Goal: Task Accomplishment & Management: Use online tool/utility

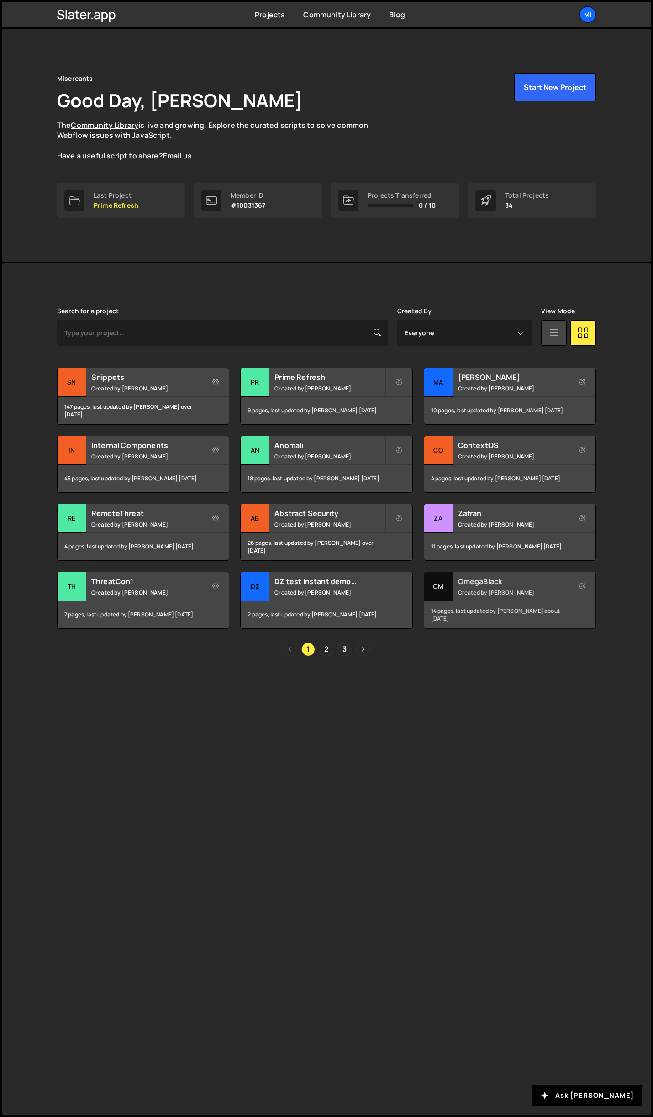
click at [524, 581] on h2 "OmegaBlack" at bounding box center [513, 581] width 110 height 10
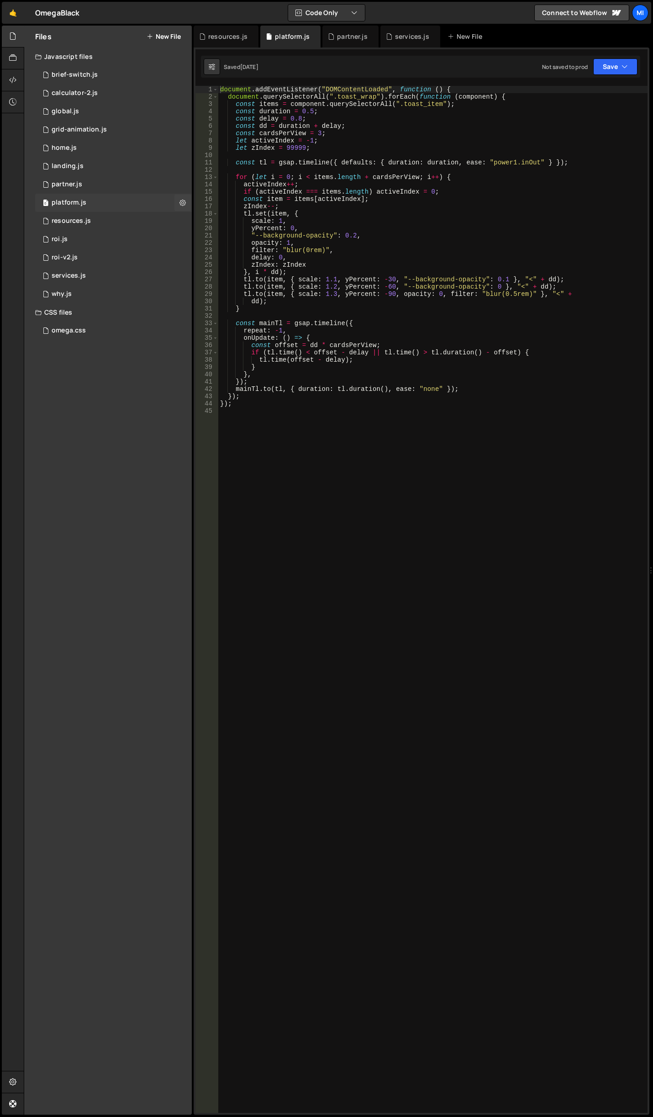
click at [109, 203] on div "0 platform.js 0" at bounding box center [113, 203] width 157 height 18
click at [7, 84] on div at bounding box center [13, 80] width 22 height 22
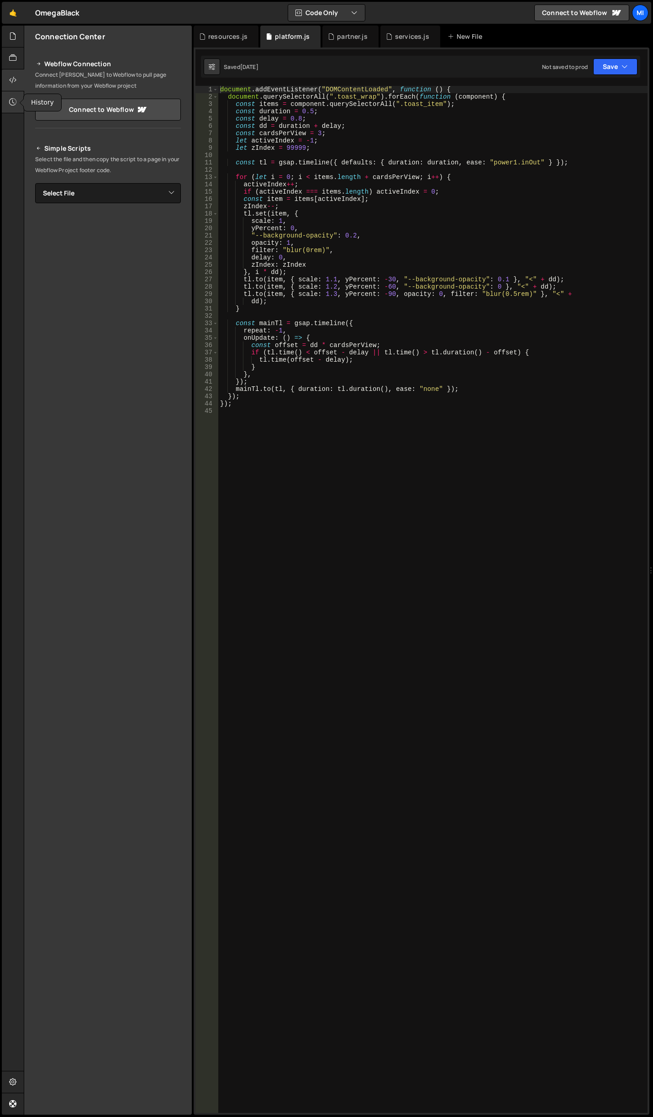
click at [8, 96] on div at bounding box center [13, 102] width 22 height 22
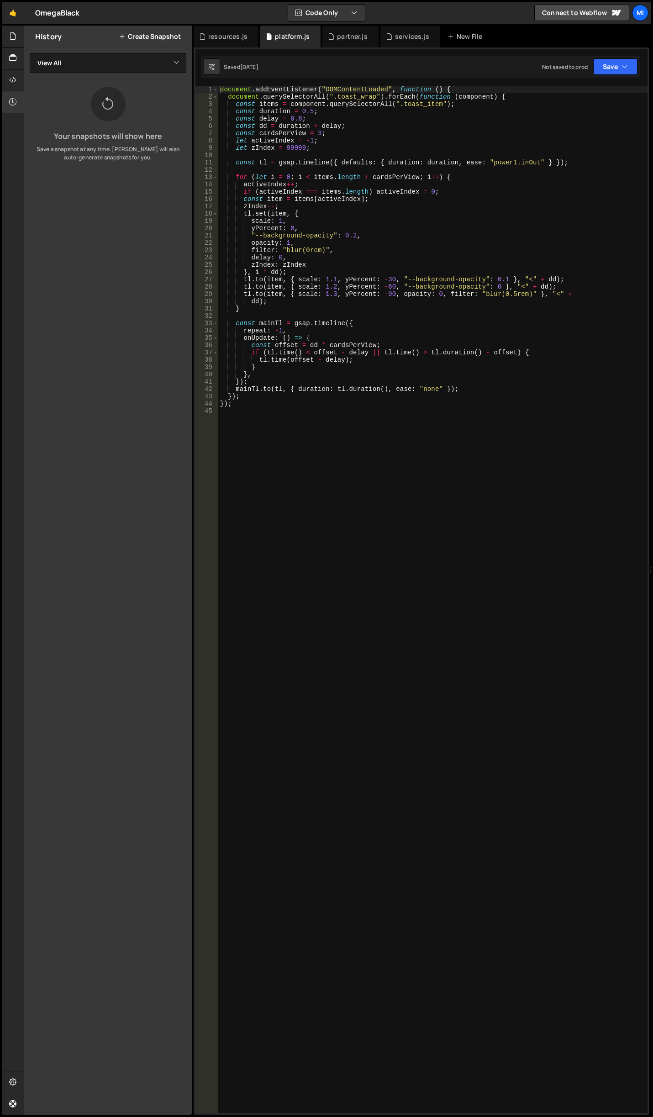
click at [519, 472] on div "document . addEventListener ( "DOMContentLoaded" , function ( ) { document . qu…" at bounding box center [432, 607] width 429 height 1042
click at [20, 31] on div at bounding box center [13, 37] width 22 height 22
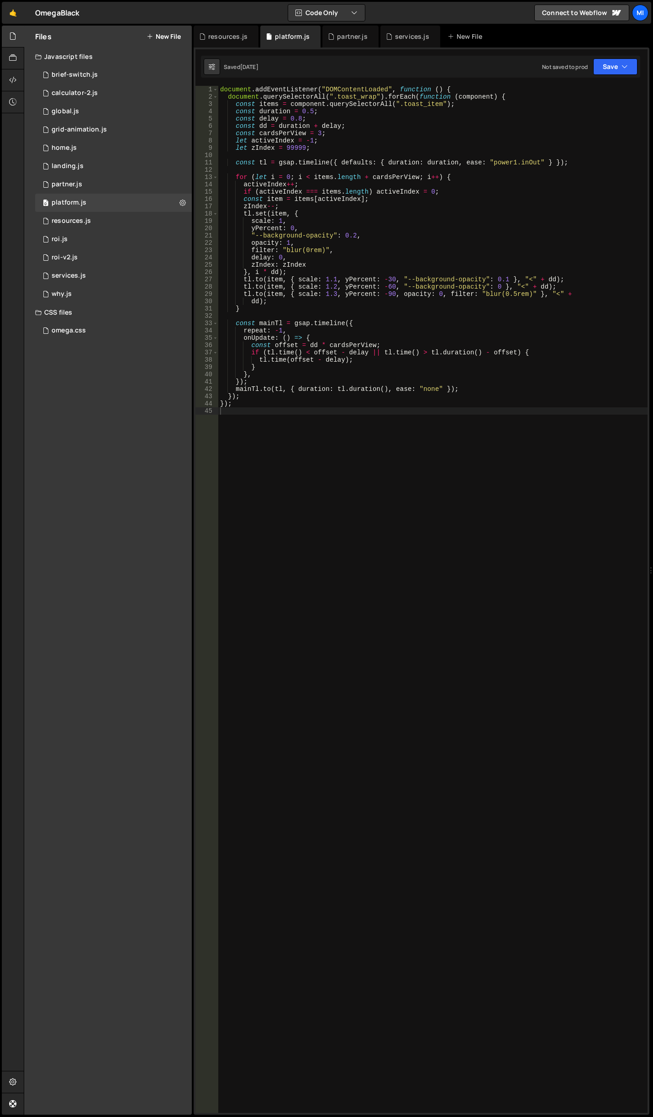
type textarea "if (activeIndex === items.length) activeIndex = 0;"
click at [340, 190] on div "document . addEventListener ( "DOMContentLoaded" , function ( ) { document . qu…" at bounding box center [432, 607] width 429 height 1042
click at [461, 462] on div "document . addEventListener ( "DOMContentLoaded" , function ( ) { document . qu…" at bounding box center [432, 607] width 429 height 1042
click at [82, 330] on div "omega.css" at bounding box center [69, 331] width 34 height 8
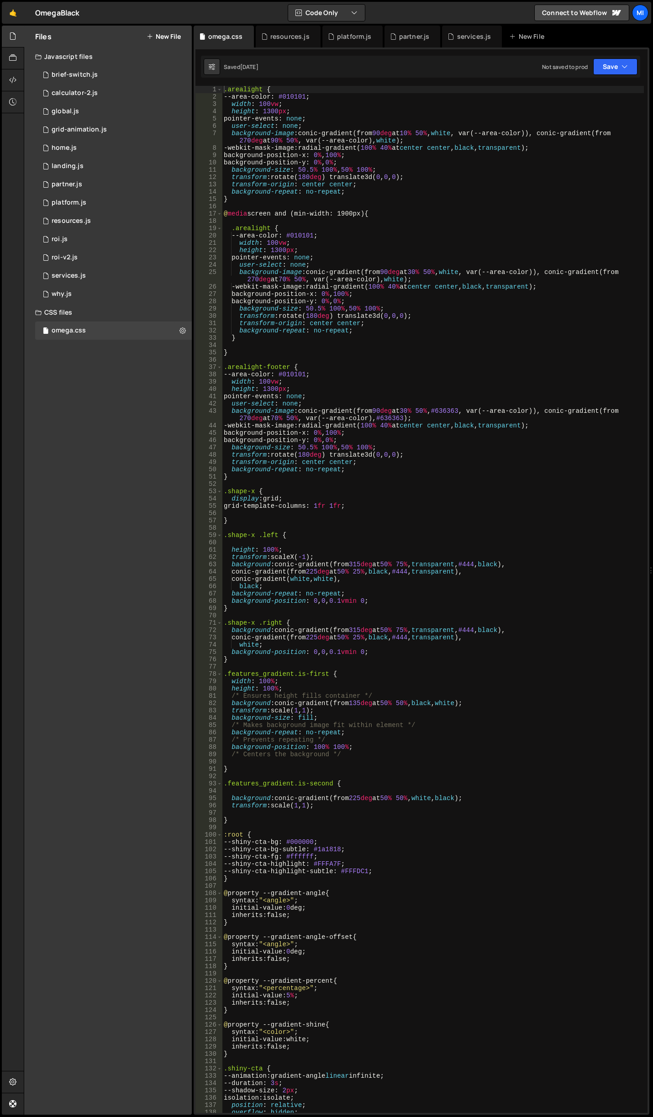
type textarea "width: 100vw;"
click at [413, 243] on div ".arealight { --area-color : #010101 ; width : 100 vw ; height : 1300 px ; point…" at bounding box center [433, 607] width 422 height 1042
type input "key-features_layout"
click at [416, 158] on div ".arealight { --area-color : #010101 ; width : 100 vw ; height : 1300 px ; point…" at bounding box center [433, 607] width 422 height 1042
type textarea "background-position-x: 0%, 100%;"
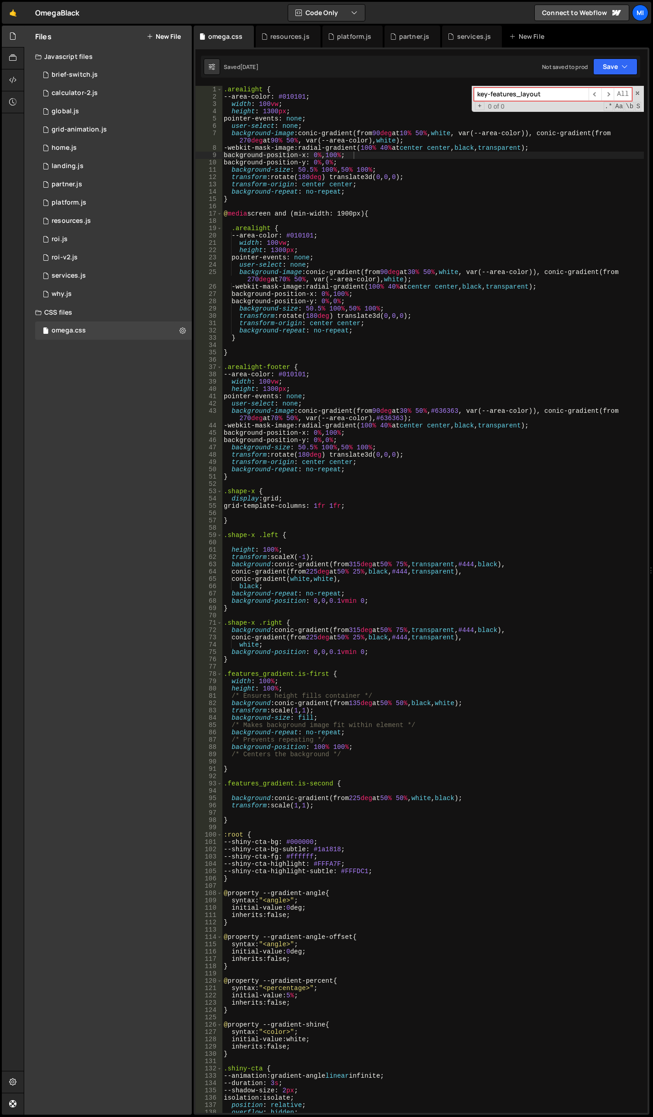
paste input "hide-mobile"
type input "hide-mobile"
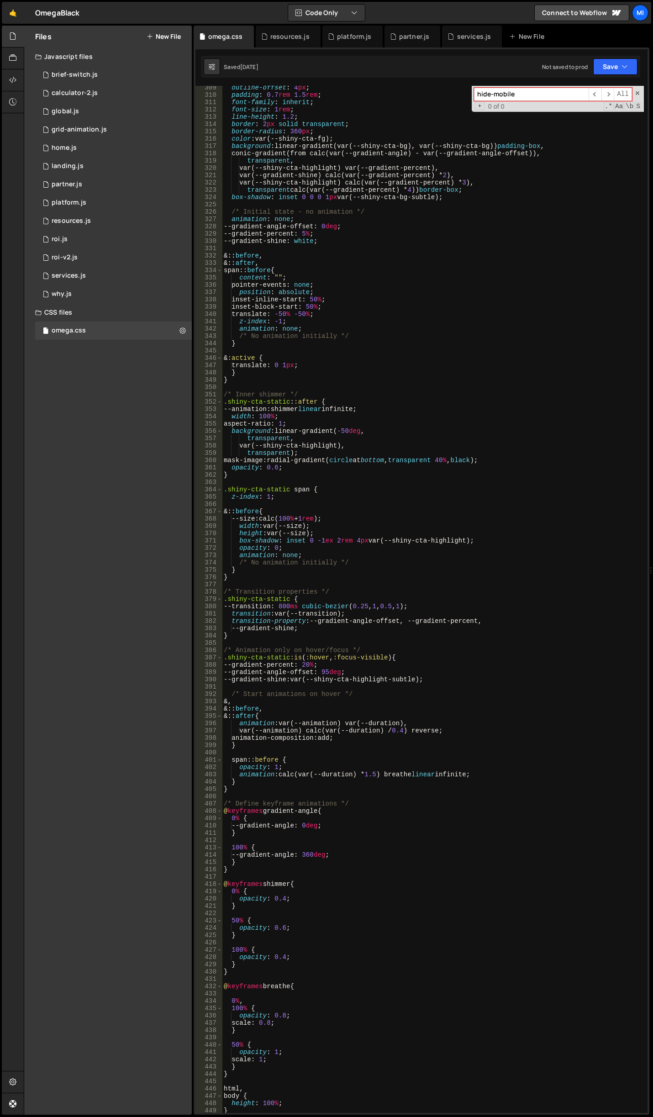
scroll to position [2192, 0]
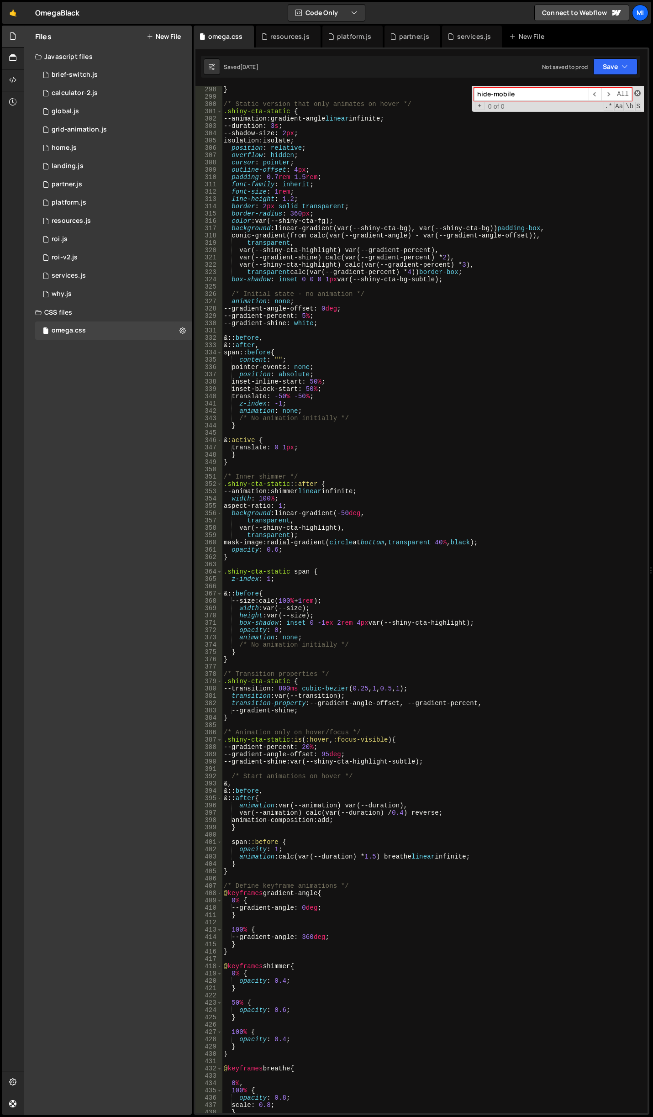
click at [636, 95] on span at bounding box center [637, 93] width 6 height 6
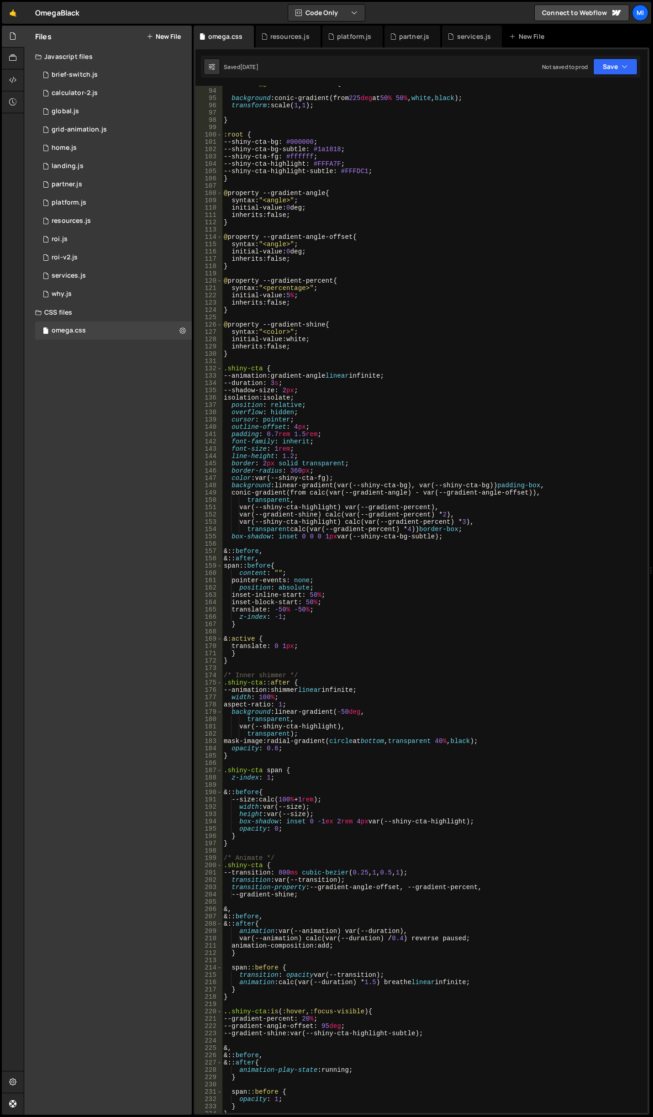
scroll to position [0, 0]
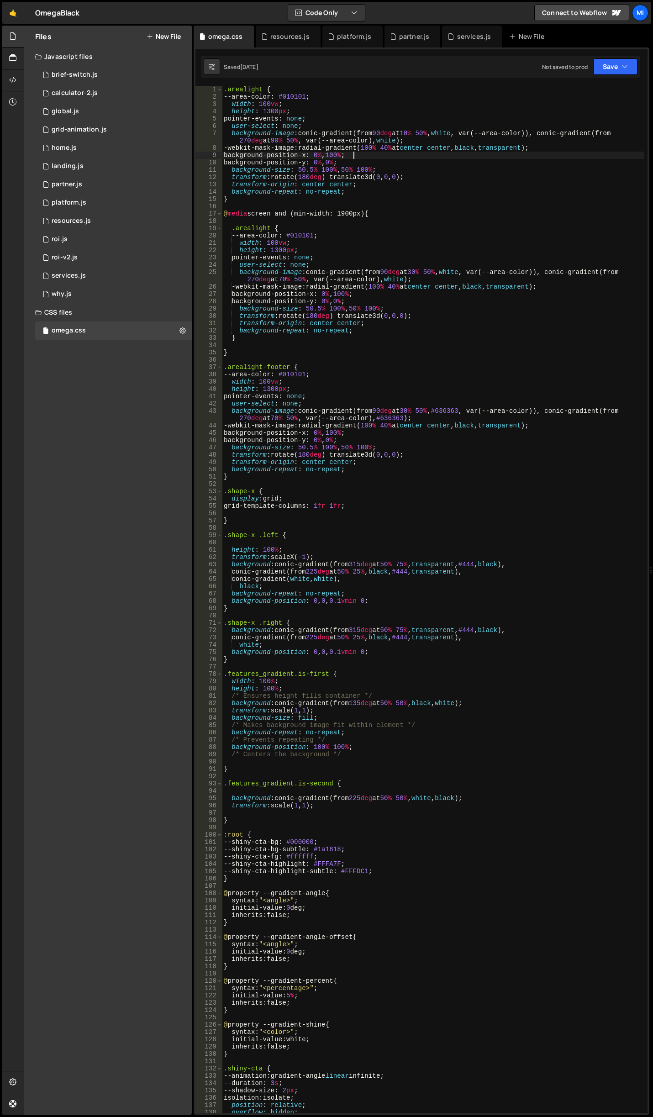
click at [343, 220] on div ".arealight { --area-color : #010101 ; width : 100 vw ; height : 1300 px ; point…" at bounding box center [433, 607] width 422 height 1042
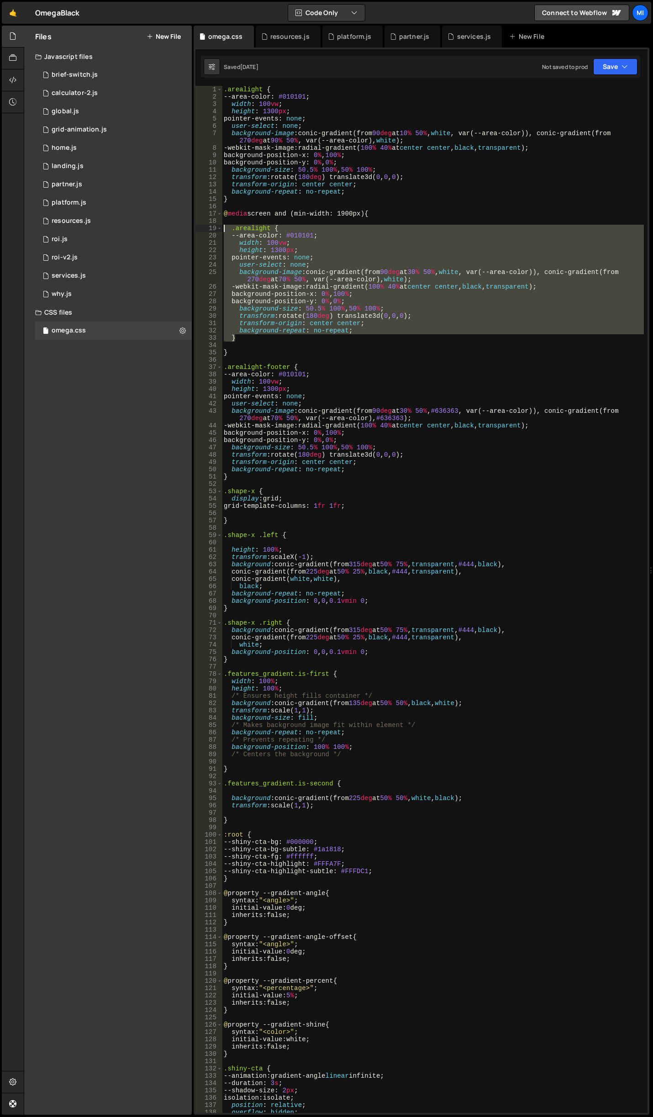
drag, startPoint x: 237, startPoint y: 339, endPoint x: 208, endPoint y: 228, distance: 114.3
click at [208, 228] on div "1 2 3 4 5 6 7 8 9 10 11 12 13 14 15 16 17 18 19 20 21 22 23 24 25 26 27 28 29 3…" at bounding box center [421, 599] width 452 height 1027
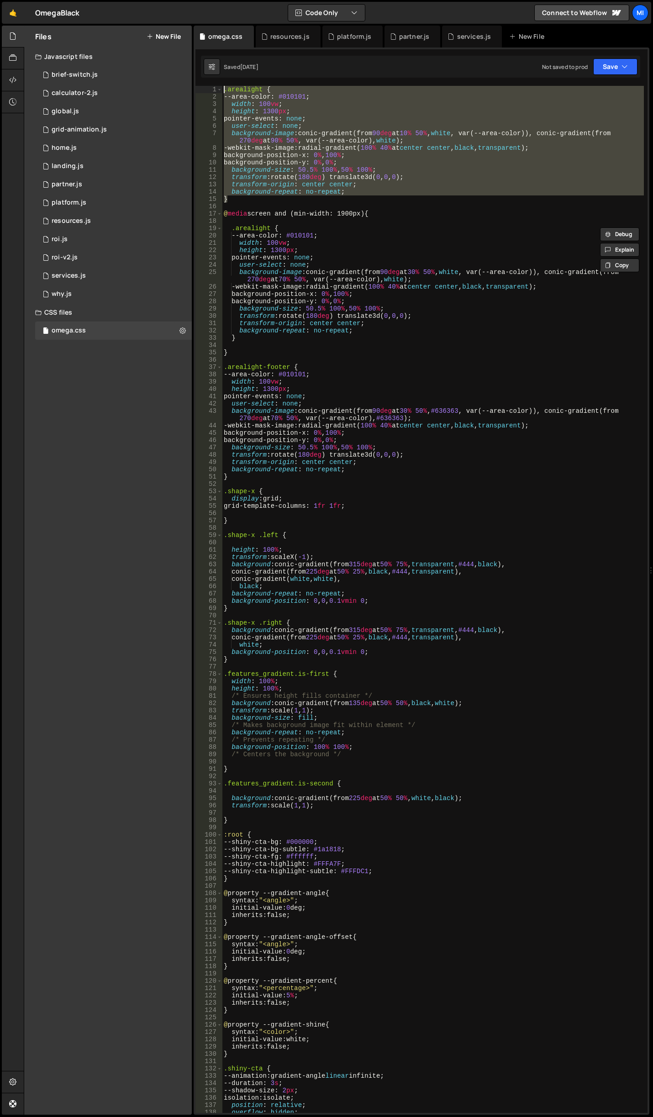
drag, startPoint x: 232, startPoint y: 200, endPoint x: 206, endPoint y: 86, distance: 117.1
click at [206, 86] on div ".arealight { --area-color: #010101; 1 2 3 4 5 6 7 8 9 10 11 12 13 14 15 16 17 1…" at bounding box center [421, 599] width 452 height 1027
paste textarea "}"
click at [307, 188] on div ".arealight { --area-color : #010101 ; width : 100 vw ; height : 1300 px ; point…" at bounding box center [433, 599] width 422 height 1027
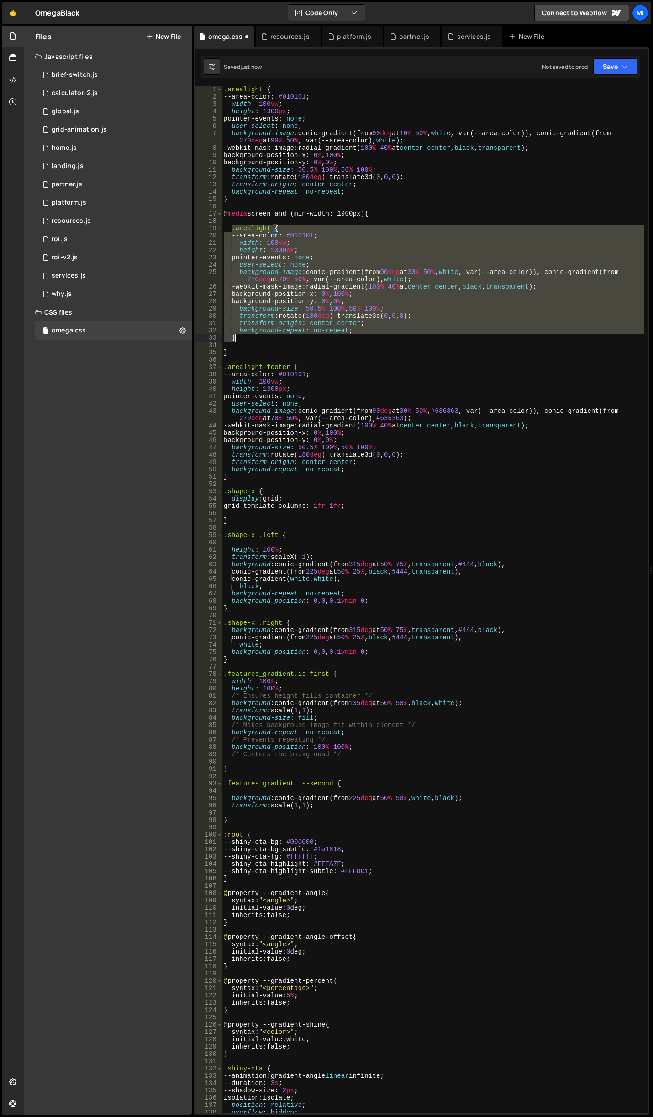
drag, startPoint x: 232, startPoint y: 226, endPoint x: 294, endPoint y: 339, distance: 129.1
click at [294, 339] on div ".arealight { --area-color : #010101 ; width : 100 vw ; height : 1300 px ; point…" at bounding box center [433, 607] width 422 height 1042
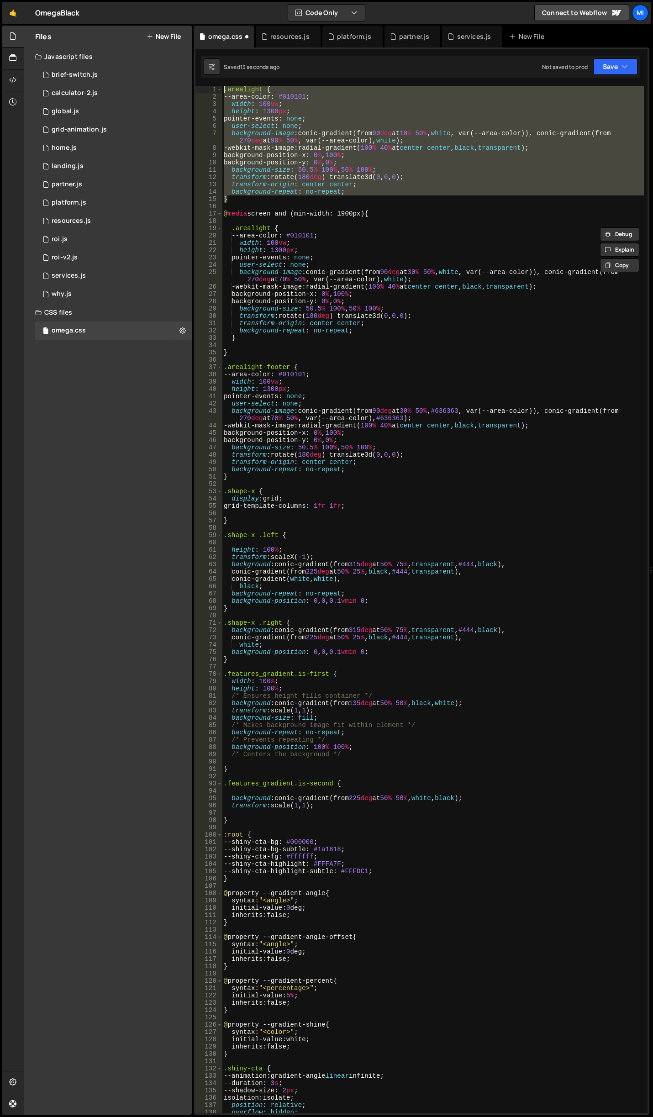
drag, startPoint x: 227, startPoint y: 200, endPoint x: 205, endPoint y: 90, distance: 112.4
click at [205, 90] on div "background-repeat: no-repeat; } 1 2 3 4 5 6 7 8 9 10 11 12 13 14 15 16 17 18 19…" at bounding box center [421, 599] width 452 height 1027
paste textarea "}"
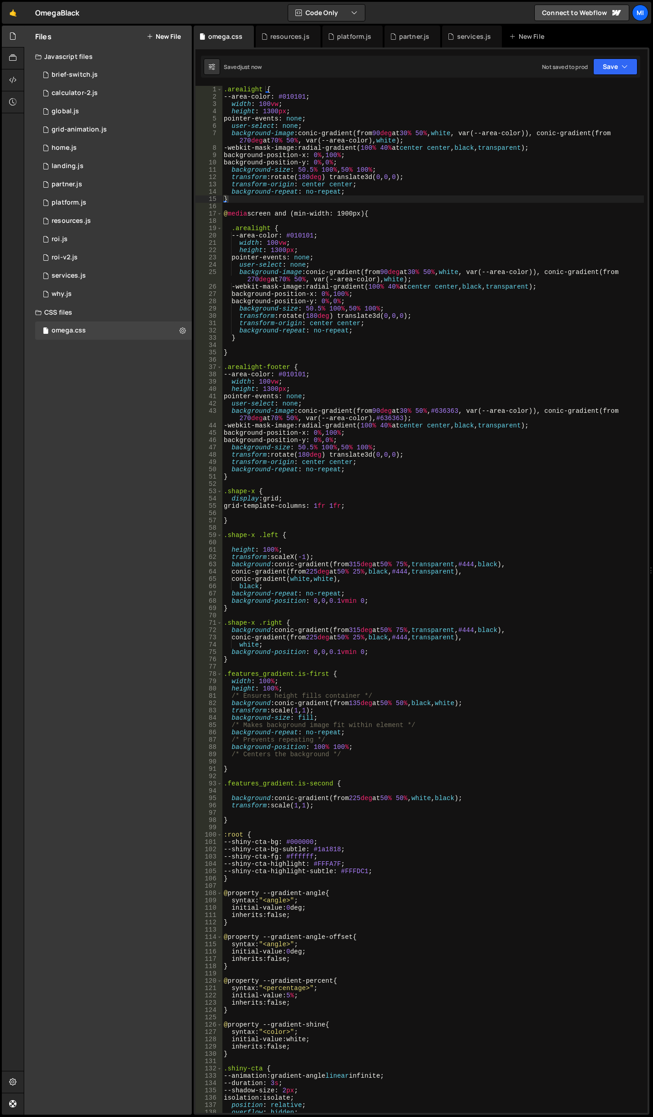
click at [399, 290] on div ".arealight { --area-color : #010101 ; width : 100 vw ; height : 1300 px ; point…" at bounding box center [433, 607] width 422 height 1042
click at [374, 128] on div ".arealight { --area-color : #010101 ; width : 100 vw ; height : 1300 px ; point…" at bounding box center [433, 607] width 422 height 1042
drag, startPoint x: 307, startPoint y: 274, endPoint x: 422, endPoint y: 279, distance: 114.3
click at [422, 279] on div ".arealight { --area-color : #010101 ; width : 100 vw ; height : 1300 px ; point…" at bounding box center [433, 607] width 422 height 1042
drag, startPoint x: 301, startPoint y: 135, endPoint x: 492, endPoint y: 141, distance: 191.0
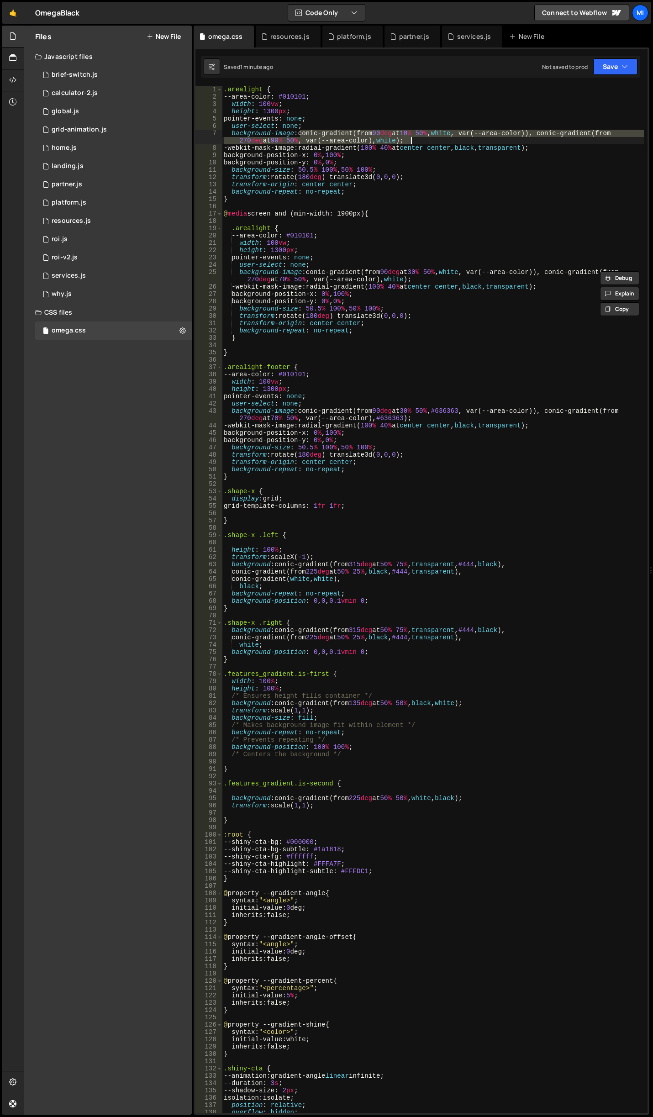
click at [492, 141] on div ".arealight { --area-color : #010101 ; width : 100 vw ; height : 1300 px ; point…" at bounding box center [433, 607] width 422 height 1042
paste textarea "30% 50%, white, var(--area-color)), conic-gradient(from 270deg at 7"
type textarea "background-image: conic-gradient(from 90deg at 30% 50%, white, var(--area-color…"
click at [450, 206] on div ".arealight { --area-color : #010101 ; width : 100 vw ; height : 1300 px ; point…" at bounding box center [433, 607] width 422 height 1042
click at [429, 217] on div ".arealight { --area-color : #010101 ; width : 100 vw ; height : 1300 px ; point…" at bounding box center [433, 607] width 422 height 1042
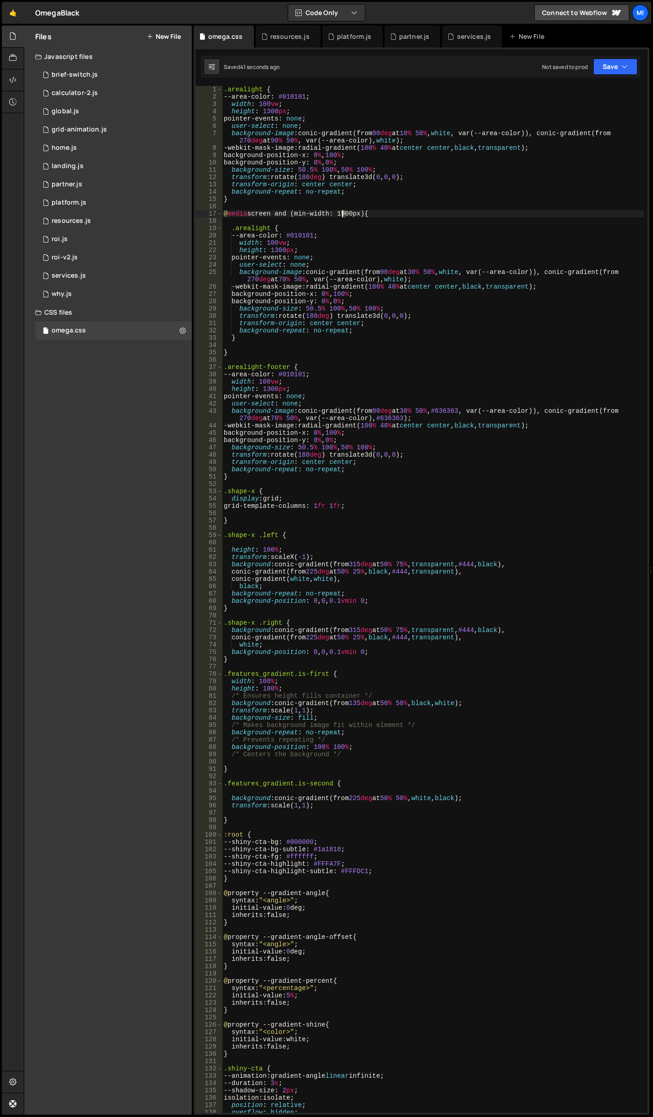
click at [343, 212] on div ".arealight { --area-color : #010101 ; width : 100 vw ; height : 1300 px ; point…" at bounding box center [433, 607] width 422 height 1042
drag, startPoint x: 526, startPoint y: 381, endPoint x: 511, endPoint y: 347, distance: 37.4
click at [526, 381] on div ".arealight { --area-color : #010101 ; width : 100 vw ; height : 1300 px ; point…" at bounding box center [433, 607] width 422 height 1042
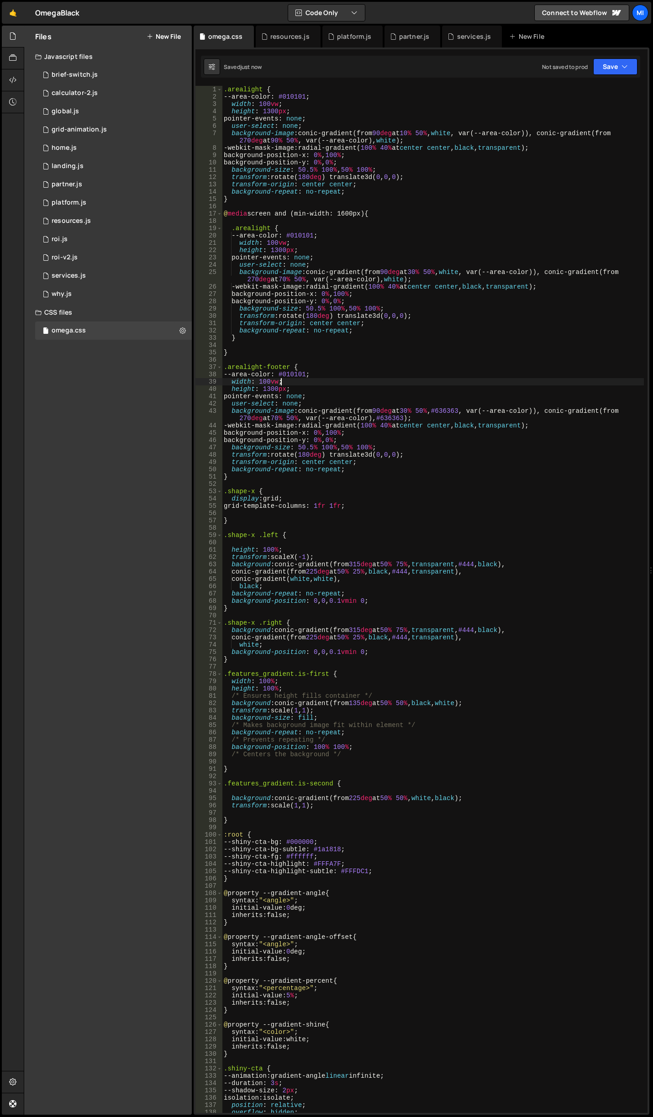
type textarea "@media screen and (min-width: 1900px) {"
click at [432, 209] on div ".arealight { --area-color : #010101 ; width : 100 vw ; height : 1300 px ; point…" at bounding box center [433, 607] width 422 height 1042
click at [422, 268] on div ".arealight { --area-color : #010101 ; width : 100 vw ; height : 1300 px ; point…" at bounding box center [433, 607] width 422 height 1042
drag, startPoint x: 422, startPoint y: 269, endPoint x: 417, endPoint y: 249, distance: 20.5
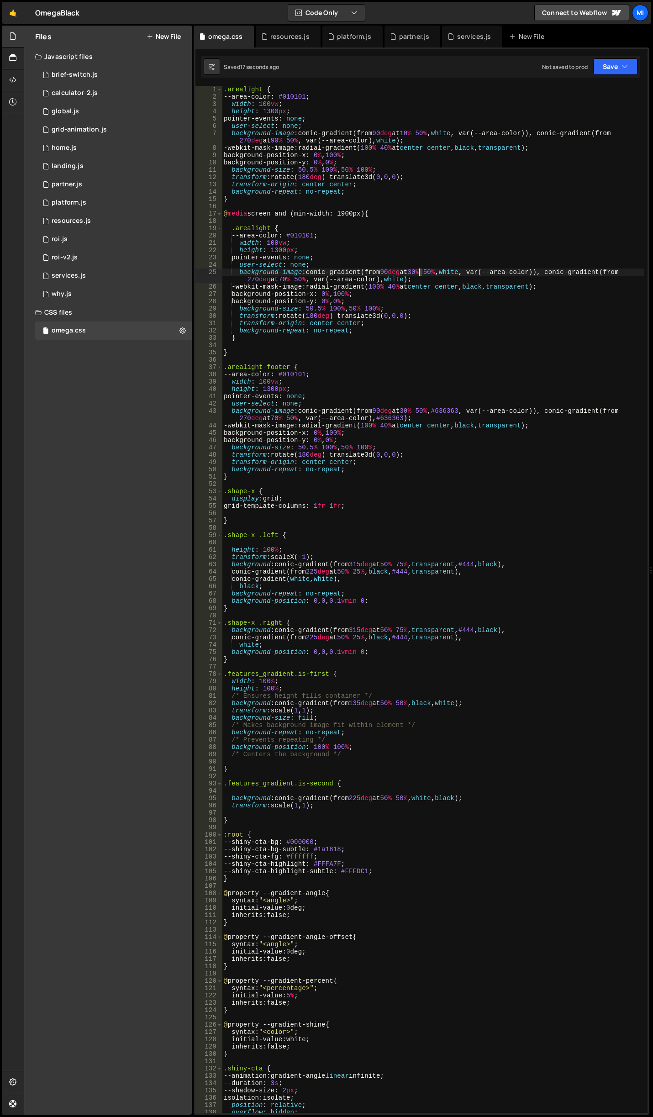
click at [419, 269] on div ".arealight { --area-color : #010101 ; width : 100 vw ; height : 1300 px ; point…" at bounding box center [433, 607] width 422 height 1042
drag, startPoint x: 398, startPoint y: 283, endPoint x: 407, endPoint y: 277, distance: 11.0
click at [398, 283] on div ".arealight { --area-color : #010101 ; width : 100 vw ; height : 1300 px ; point…" at bounding box center [433, 607] width 422 height 1042
click at [423, 270] on div ".arealight { --area-color : #010101 ; width : 100 vw ; height : 1300 px ; point…" at bounding box center [433, 607] width 422 height 1042
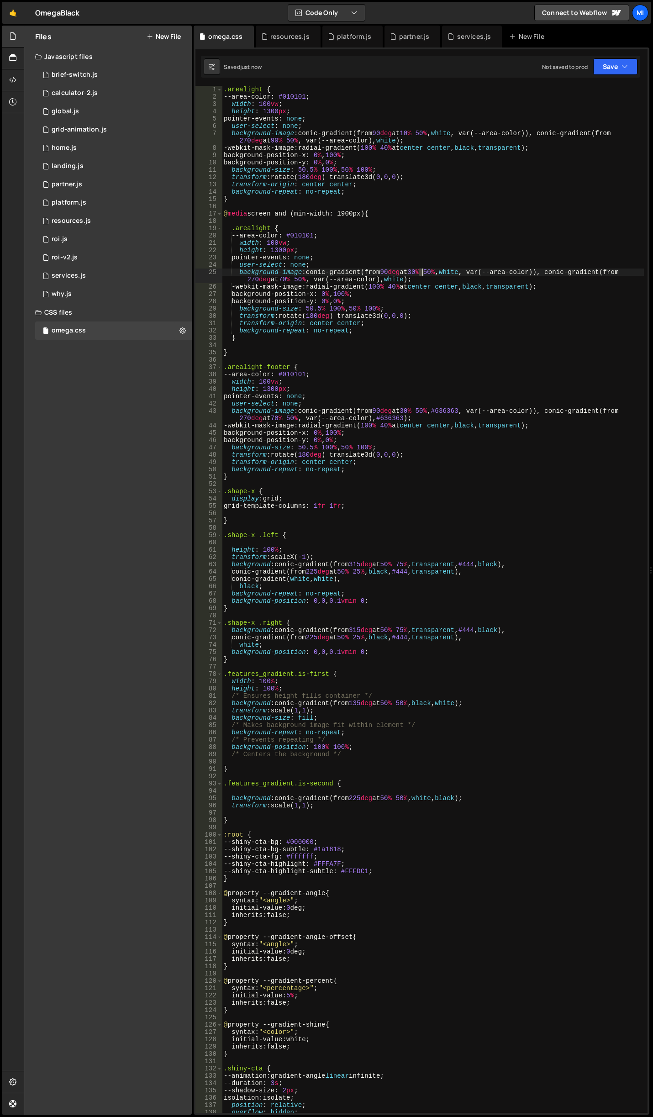
click at [423, 271] on div ".arealight { --area-color : #010101 ; width : 100 vw ; height : 1300 px ; point…" at bounding box center [433, 607] width 422 height 1042
click at [422, 267] on div ".arealight { --area-color : #010101 ; width : 100 vw ; height : 1300 px ; point…" at bounding box center [433, 607] width 422 height 1042
click at [419, 270] on div ".arealight { --area-color : #010101 ; width : 100 vw ; height : 1300 px ; point…" at bounding box center [433, 607] width 422 height 1042
drag, startPoint x: 421, startPoint y: 269, endPoint x: 426, endPoint y: 269, distance: 5.0
click at [426, 269] on div ".arealight { --area-color : #010101 ; width : 100 vw ; height : 1300 px ; point…" at bounding box center [433, 607] width 422 height 1042
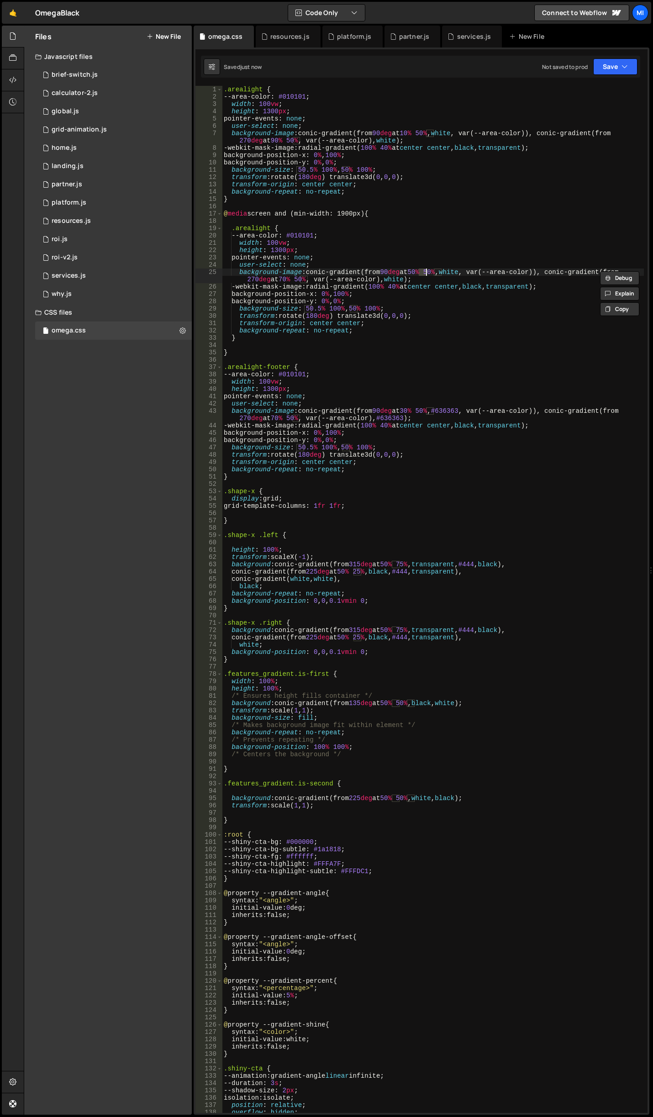
drag, startPoint x: 419, startPoint y: 269, endPoint x: 425, endPoint y: 269, distance: 5.5
click at [425, 269] on div ".arealight { --area-color : #010101 ; width : 100 vw ; height : 1300 px ; point…" at bounding box center [433, 607] width 422 height 1042
click at [452, 290] on div ".arealight { --area-color : #010101 ; width : 100 vw ; height : 1300 px ; point…" at bounding box center [433, 607] width 422 height 1042
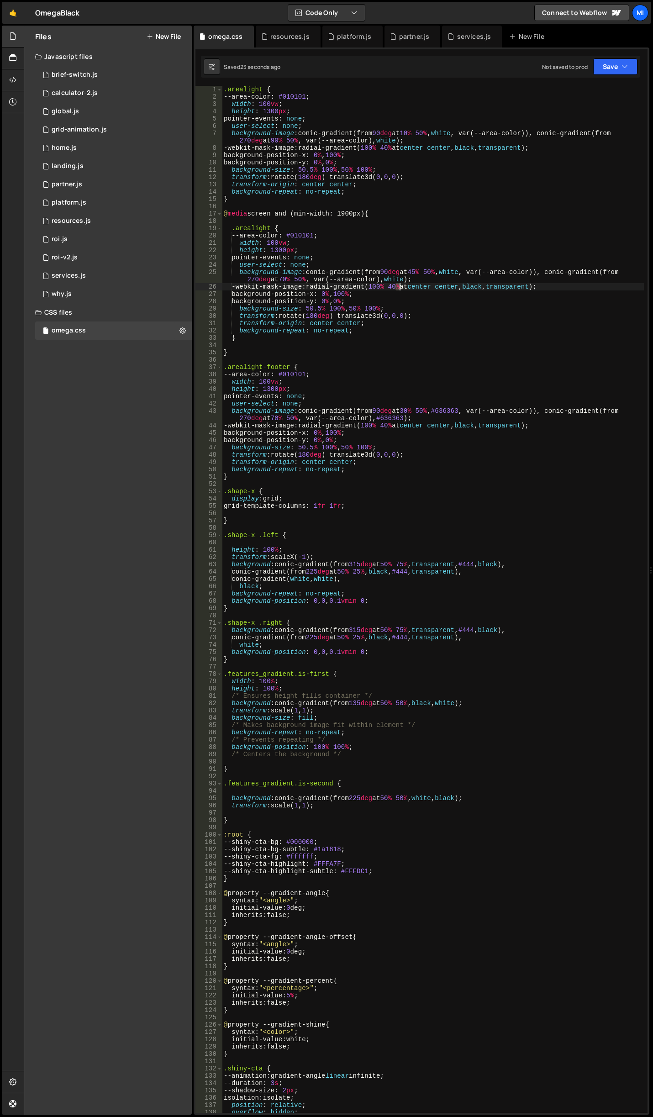
click at [400, 286] on div ".arealight { --area-color : #010101 ; width : 100 vw ; height : 1300 px ; point…" at bounding box center [433, 607] width 422 height 1042
click at [372, 318] on div ".arealight { --area-color : #010101 ; width : 100 vw ; height : 1300 px ; point…" at bounding box center [433, 607] width 422 height 1042
click at [399, 295] on div ".arealight { --area-color : #010101 ; width : 100 vw ; height : 1300 px ; point…" at bounding box center [433, 607] width 422 height 1042
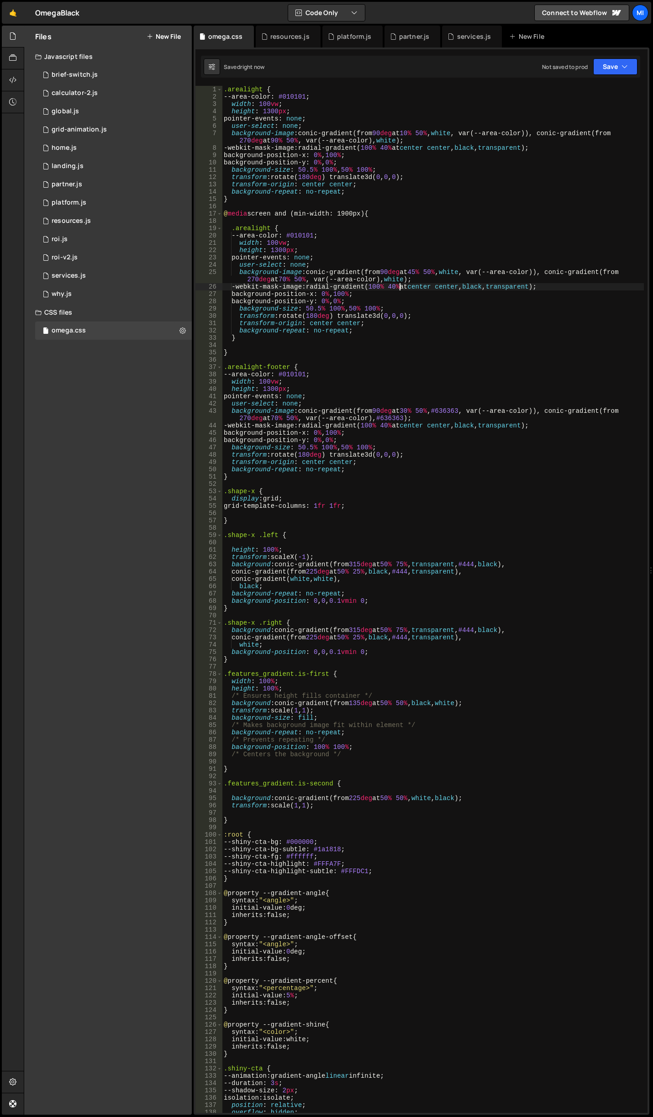
click at [429, 292] on div ".arealight { --area-color : #010101 ; width : 100 vw ; height : 1300 px ; point…" at bounding box center [433, 607] width 422 height 1042
click at [290, 277] on div ".arealight { --area-color : #010101 ; width : 100 vw ; height : 1300 px ; point…" at bounding box center [433, 607] width 422 height 1042
click at [287, 277] on div ".arealight { --area-color : #010101 ; width : 100 vw ; height : 1300 px ; point…" at bounding box center [433, 607] width 422 height 1042
click at [288, 281] on div ".arealight { --area-color : #010101 ; width : 100 vw ; height : 1300 px ; point…" at bounding box center [433, 607] width 422 height 1042
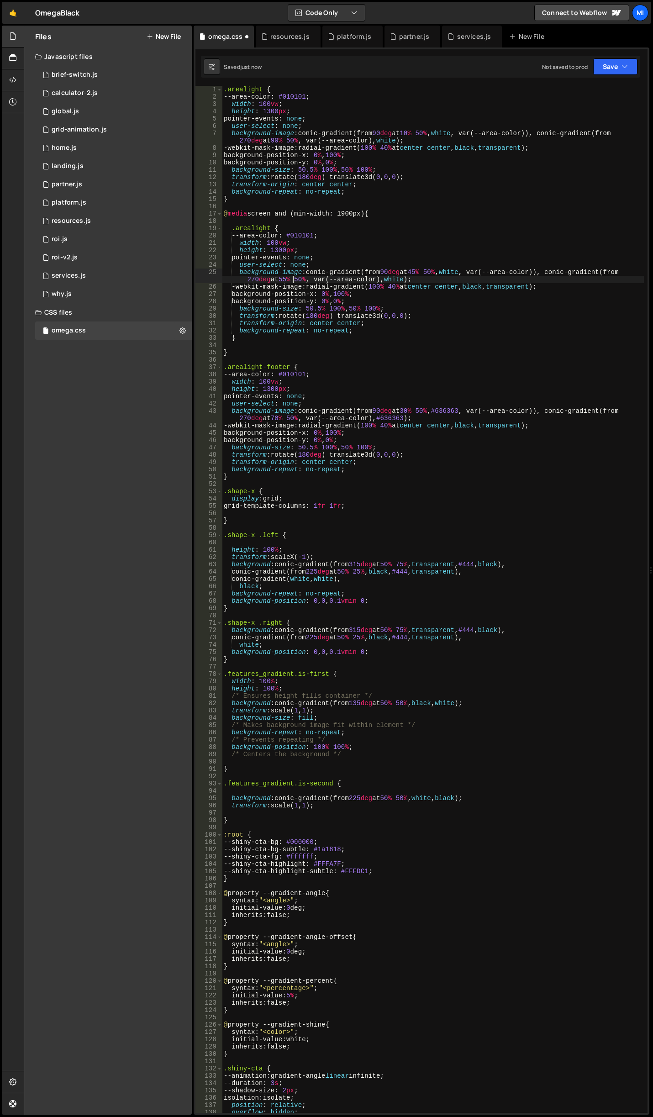
type textarea "background-image: conic-gradient(from 90deg at 45% 50%, white, var(--area-color…"
click at [368, 224] on div ".arealight { --area-color : #010101 ; width : 100 vw ; height : 1300 px ; point…" at bounding box center [433, 607] width 422 height 1042
click at [389, 188] on div ".arealight { --area-color : #010101 ; width : 100 vw ; height : 1300 px ; point…" at bounding box center [433, 607] width 422 height 1042
type textarea "}"
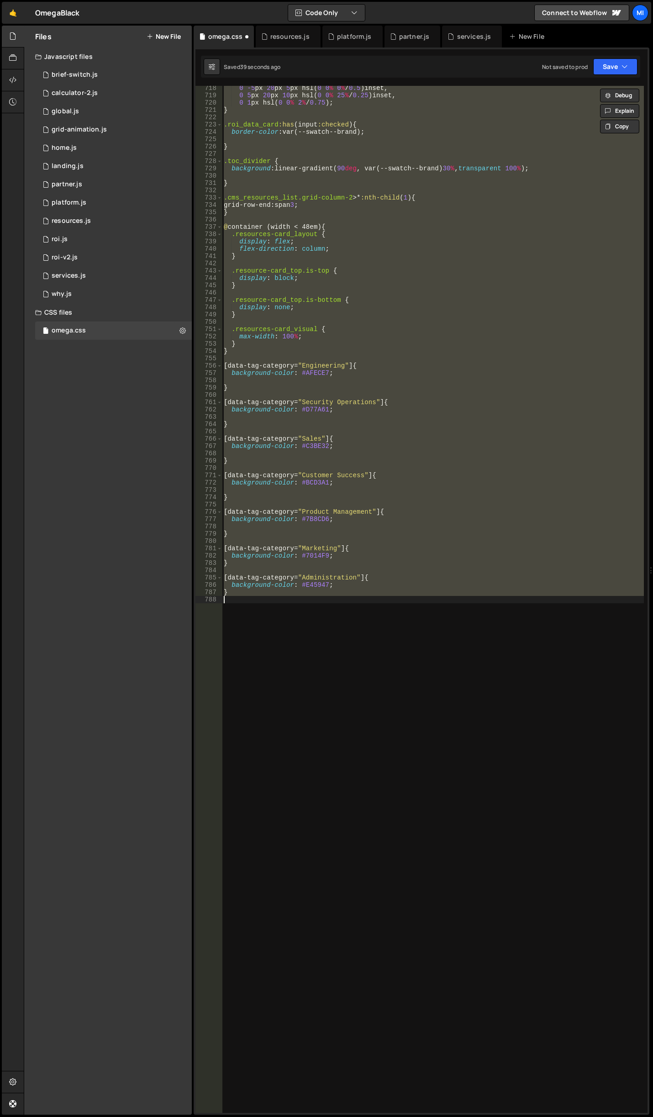
scroll to position [5314, 0]
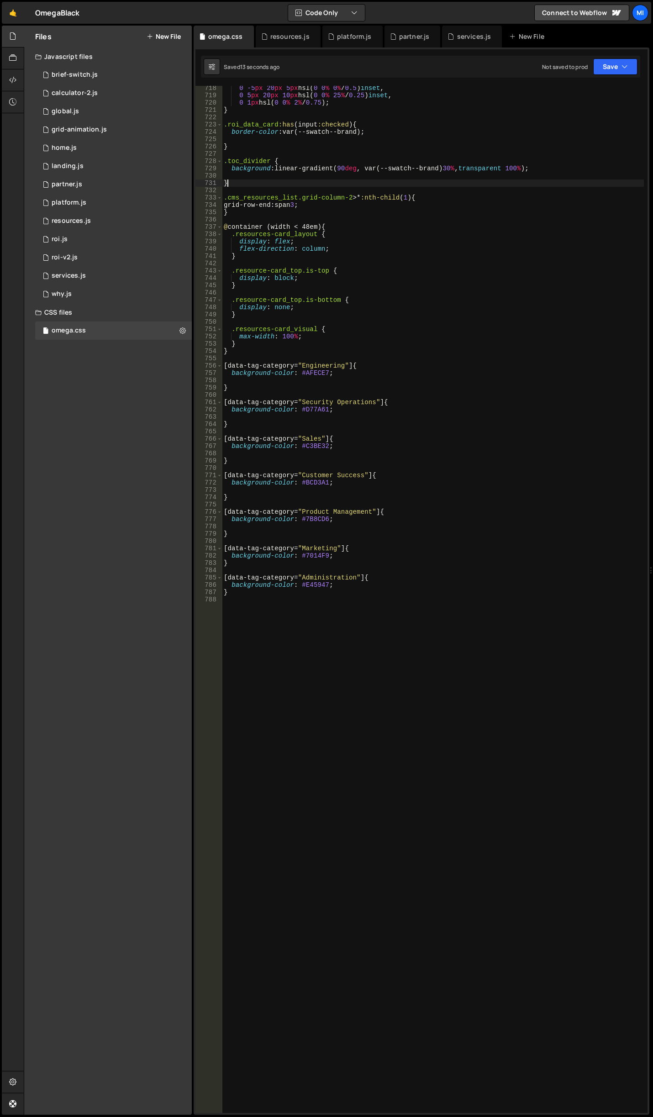
click at [392, 185] on div "0 -5 px 20 px 5 px hsl( 0 0 % 0 % / 0.5 ) inset , 0 5 px 20 px 10 px hsl( 0 0 %…" at bounding box center [433, 605] width 422 height 1042
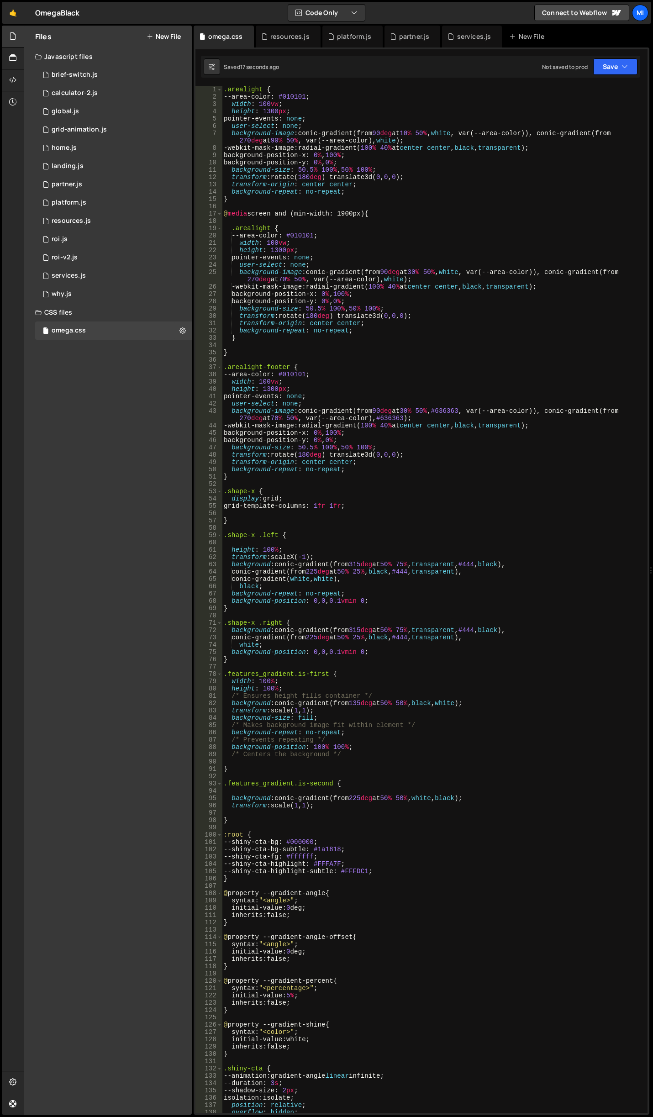
scroll to position [0, 0]
click at [450, 182] on div ".arealight { --area-color : #010101 ; width : 100 vw ; height : 1300 px ; point…" at bounding box center [433, 607] width 422 height 1042
click at [472, 272] on div ".arealight { --area-color : #010101 ; width : 100 vw ; height : 1300 px ; point…" at bounding box center [433, 607] width 422 height 1042
drag, startPoint x: 228, startPoint y: 132, endPoint x: 414, endPoint y: 139, distance: 186.0
click at [414, 139] on div ".arealight { --area-color : #010101 ; width : 100 vw ; height : 1300 px ; point…" at bounding box center [433, 607] width 422 height 1042
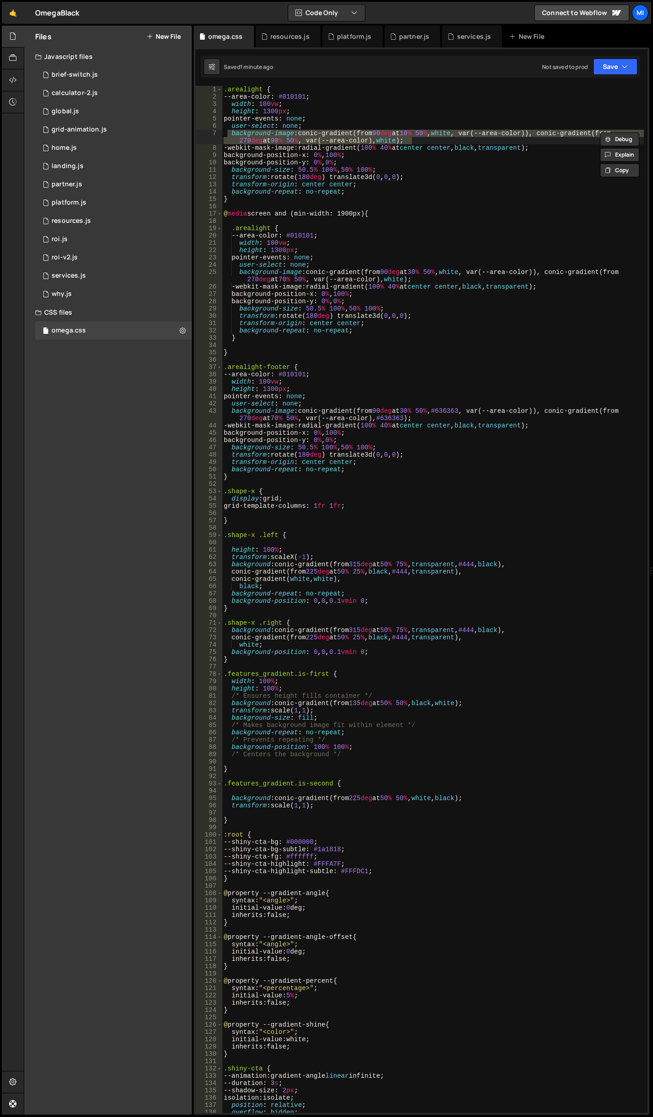
click at [431, 136] on div ".arealight { --area-color : #010101 ; width : 100 vw ; height : 1300 px ; point…" at bounding box center [433, 599] width 422 height 1027
drag, startPoint x: 423, startPoint y: 142, endPoint x: 203, endPoint y: 130, distance: 221.0
click at [203, 130] on div "background-image: conic-gradient(from 90deg at 10% 50%, white, var(--area-color…" at bounding box center [421, 599] width 452 height 1027
paste textarea "conic-gradient(from 270deg at clamp(85%, 98vw, 95%)"
click at [456, 165] on div ".arealight { --area-color : #010101 ; width : 100 vw ; height : 1300 px ; point…" at bounding box center [433, 607] width 422 height 1042
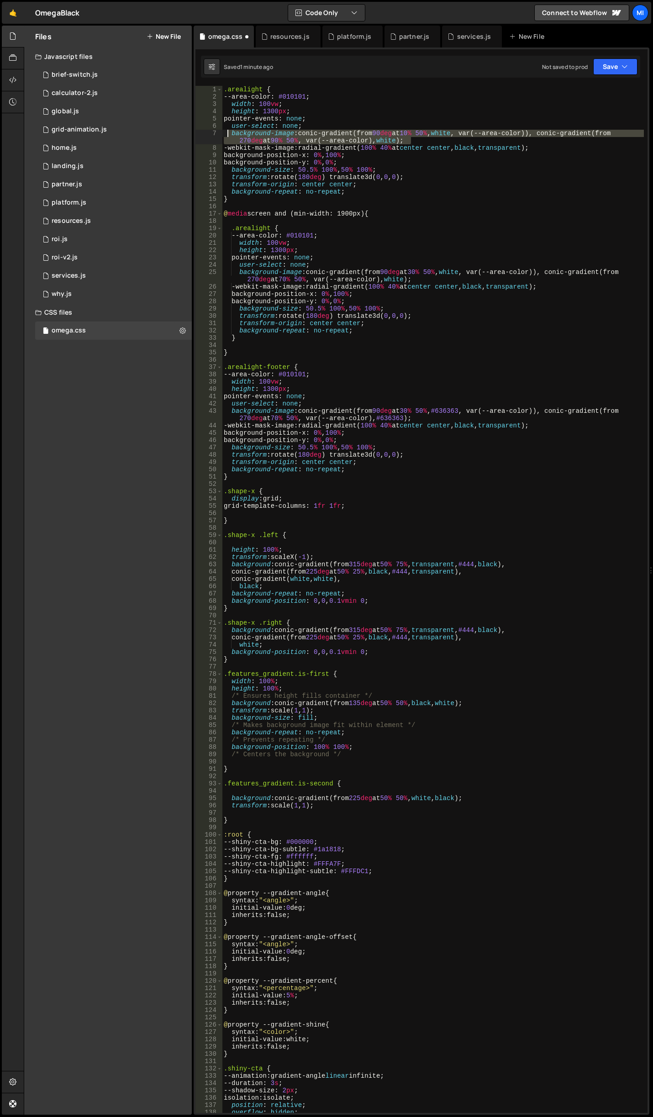
drag, startPoint x: 413, startPoint y: 140, endPoint x: 227, endPoint y: 132, distance: 186.1
click at [227, 132] on div ".arealight { --area-color : #010101 ; width : 100 vw ; height : 1300 px ; point…" at bounding box center [433, 607] width 422 height 1042
paste textarea "conic-gradient(from 270deg at clamp(85%, 98vw, 95%)"
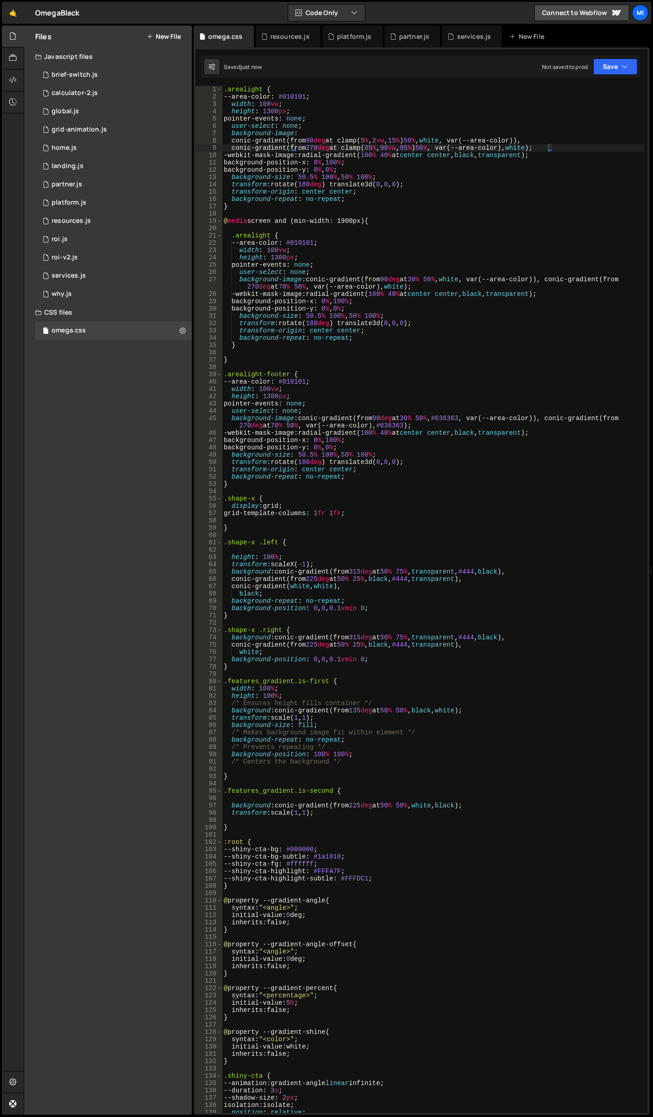
click at [393, 184] on div ".arealight { --area-color : #010101 ; width : 100 vw ; height : 1300 px ; point…" at bounding box center [433, 607] width 422 height 1042
click at [388, 142] on div ".arealight { --area-color : #010101 ; width : 100 vw ; height : 1300 px ; point…" at bounding box center [433, 607] width 422 height 1042
click at [418, 152] on div ".arealight { --area-color : #010101 ; width : 100 vw ; height : 1300 px ; point…" at bounding box center [433, 607] width 422 height 1042
click at [389, 141] on div ".arealight { --area-color : #010101 ; width : 100 vw ; height : 1300 px ; point…" at bounding box center [433, 607] width 422 height 1042
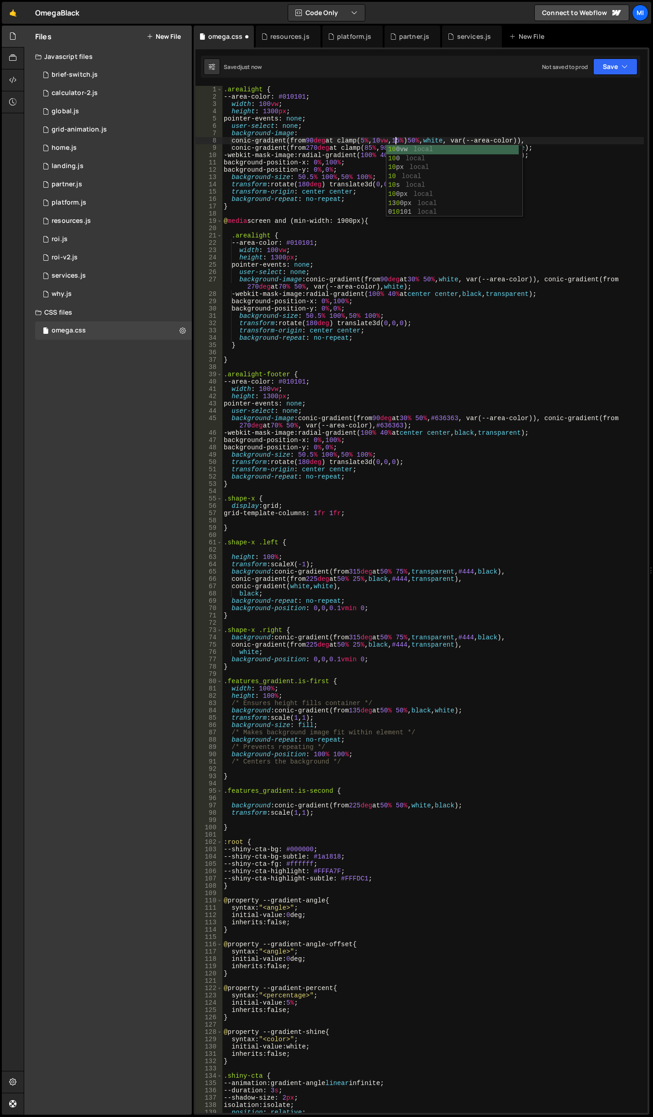
scroll to position [0, 12]
click at [375, 144] on div ".arealight { --area-color : #010101 ; width : 100 vw ; height : 1300 px ; point…" at bounding box center [433, 607] width 422 height 1042
click at [412, 145] on div ".arealight { --area-color : #010101 ; width : 100 vw ; height : 1300 px ; point…" at bounding box center [433, 607] width 422 height 1042
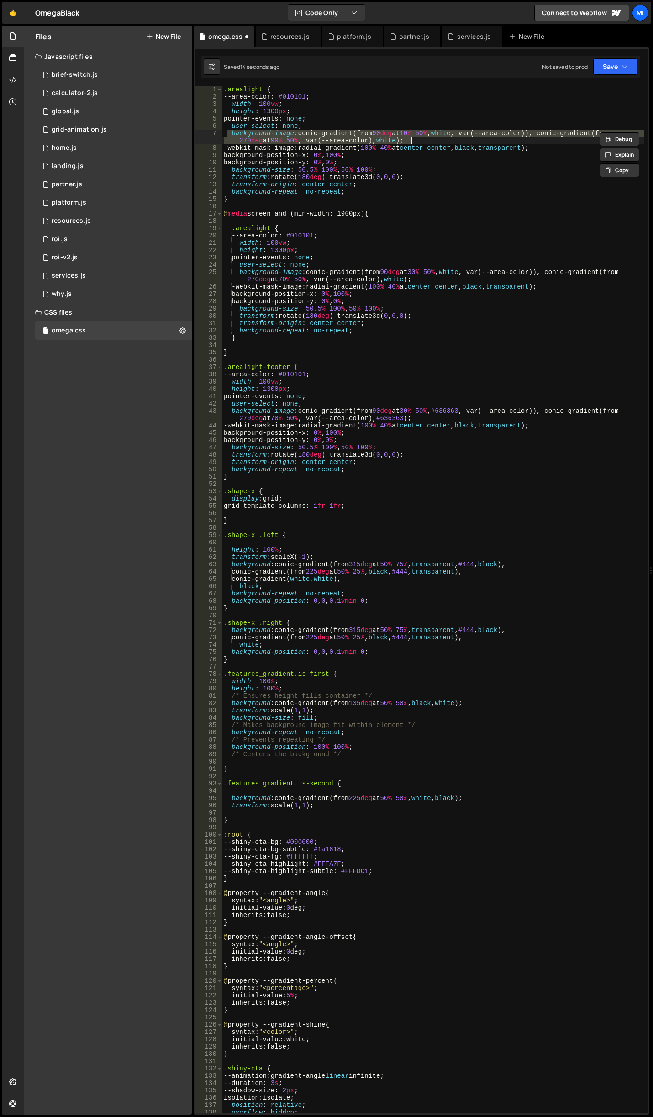
scroll to position [0, 0]
click at [406, 252] on div ".arealight { --area-color : #010101 ; width : 100 vw ; height : 1300 px ; point…" at bounding box center [433, 607] width 422 height 1042
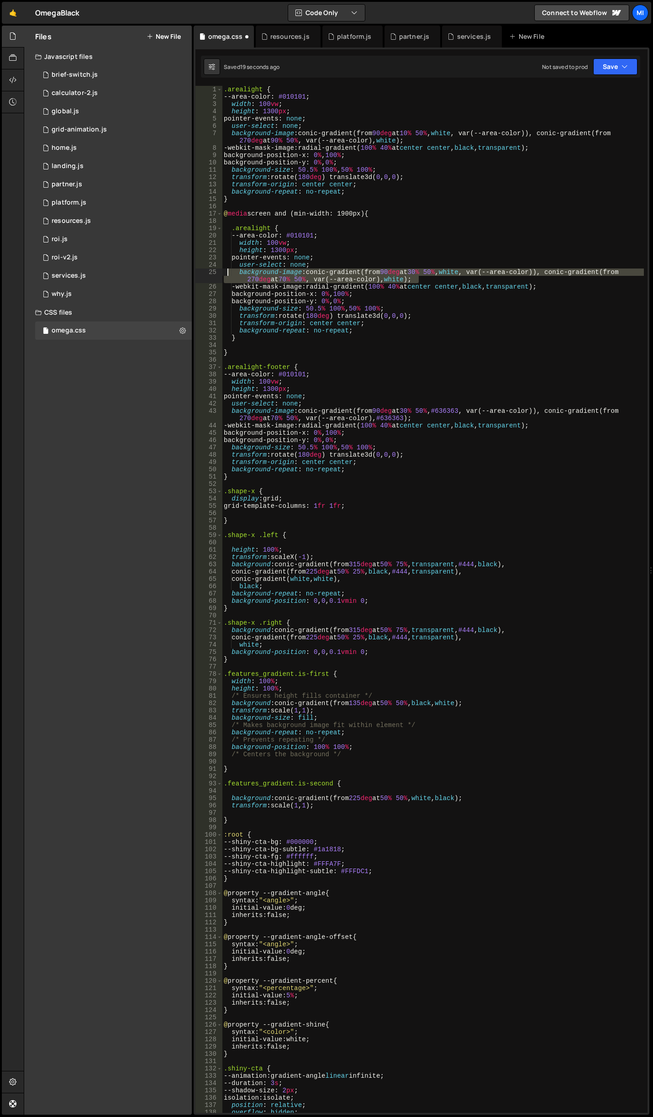
drag, startPoint x: 422, startPoint y: 282, endPoint x: 227, endPoint y: 275, distance: 195.1
click at [227, 275] on div ".arealight { --area-color : #010101 ; width : 100 vw ; height : 1300 px ; point…" at bounding box center [433, 607] width 422 height 1042
paste textarea "conic-gradient(from 270deg at clamp(85%, 98vw, 95%)"
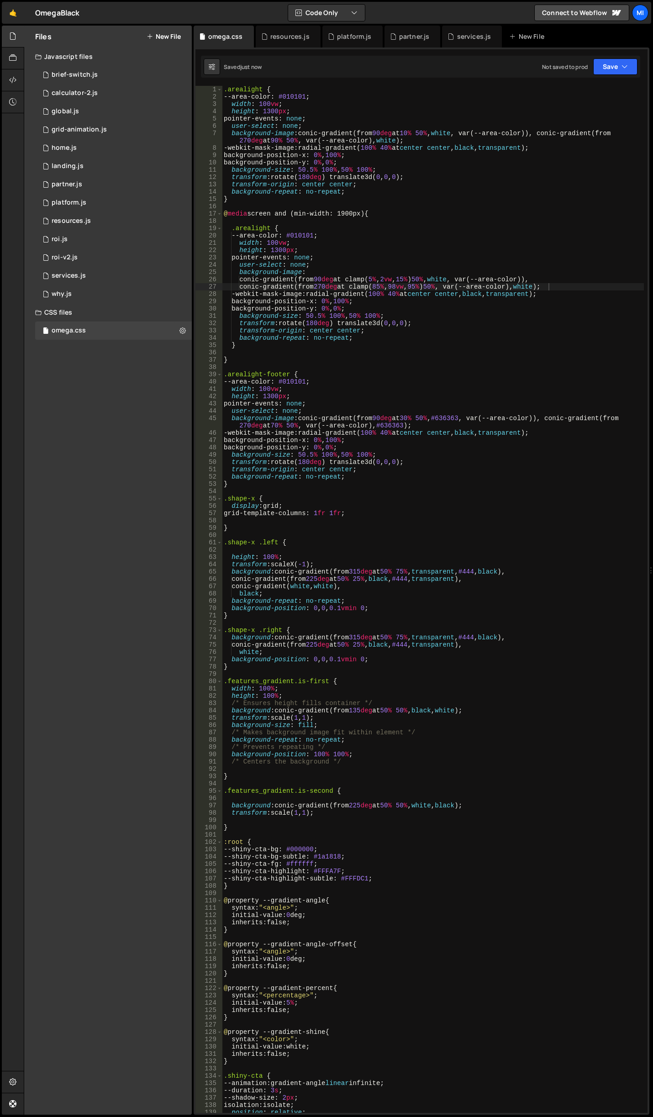
click at [395, 290] on div ".arealight { --area-color : #010101 ; width : 100 vw ; height : 1300 px ; point…" at bounding box center [433, 607] width 422 height 1042
drag, startPoint x: 401, startPoint y: 278, endPoint x: 396, endPoint y: 278, distance: 5.0
click at [396, 278] on div ".arealight { --area-color : #010101 ; width : 100 vw ; height : 1300 px ; point…" at bounding box center [433, 607] width 422 height 1042
click at [395, 277] on div ".arealight { --area-color : #010101 ; width : 100 vw ; height : 1300 px ; point…" at bounding box center [433, 599] width 422 height 1027
drag, startPoint x: 393, startPoint y: 276, endPoint x: 399, endPoint y: 276, distance: 5.5
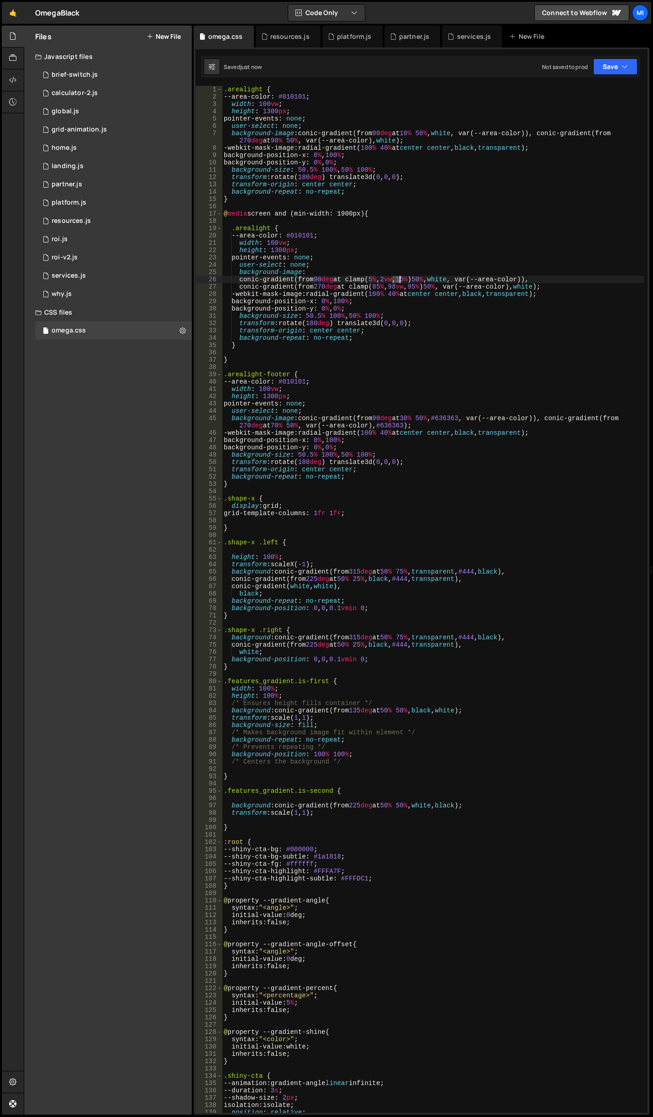
click at [399, 276] on div ".arealight { --area-color : #010101 ; width : 100 vw ; height : 1300 px ; point…" at bounding box center [433, 607] width 422 height 1042
click at [399, 278] on div ".arealight { --area-color : #010101 ; width : 100 vw ; height : 1300 px ; point…" at bounding box center [433, 599] width 422 height 1027
click at [396, 278] on div ".arealight { --area-color : #010101 ; width : 100 vw ; height : 1300 px ; point…" at bounding box center [433, 607] width 422 height 1042
drag, startPoint x: 416, startPoint y: 279, endPoint x: 422, endPoint y: 278, distance: 6.0
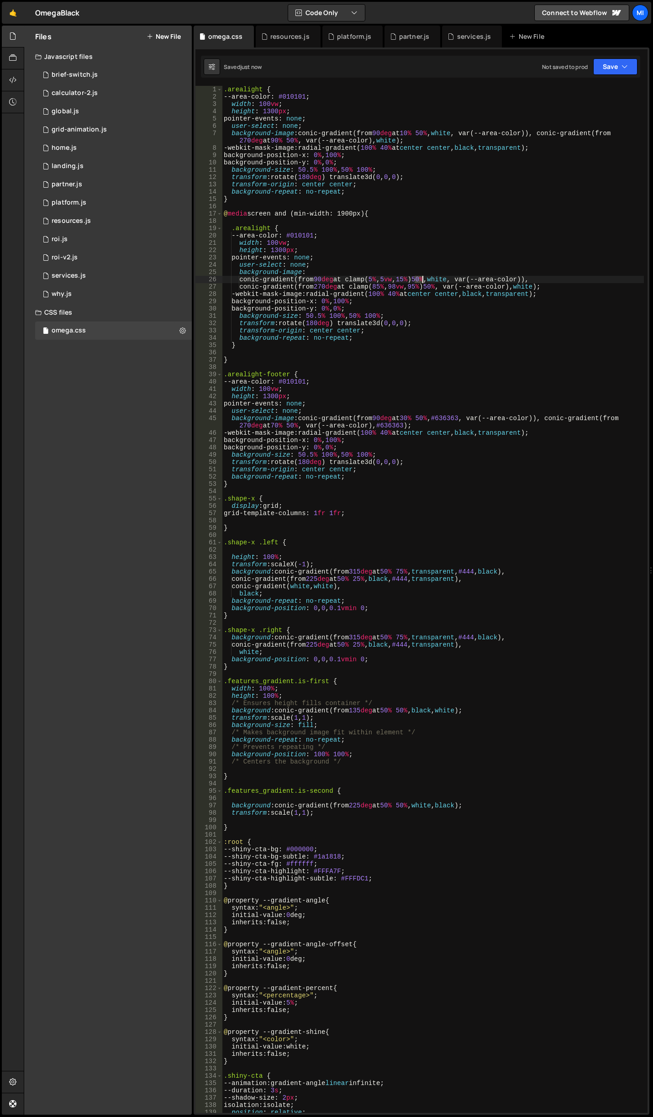
click at [422, 278] on div ".arealight { --area-color : #010101 ; width : 100 vw ; height : 1300 px ; point…" at bounding box center [433, 607] width 422 height 1042
click at [449, 283] on div ".arealight { --area-color : #010101 ; width : 100 vw ; height : 1300 px ; point…" at bounding box center [433, 607] width 422 height 1042
click at [416, 279] on div ".arealight { --area-color : #010101 ; width : 100 vw ; height : 1300 px ; point…" at bounding box center [433, 607] width 422 height 1042
click at [450, 280] on div ".arealight { --area-color : #010101 ; width : 100 vw ; height : 1300 px ; point…" at bounding box center [433, 607] width 422 height 1042
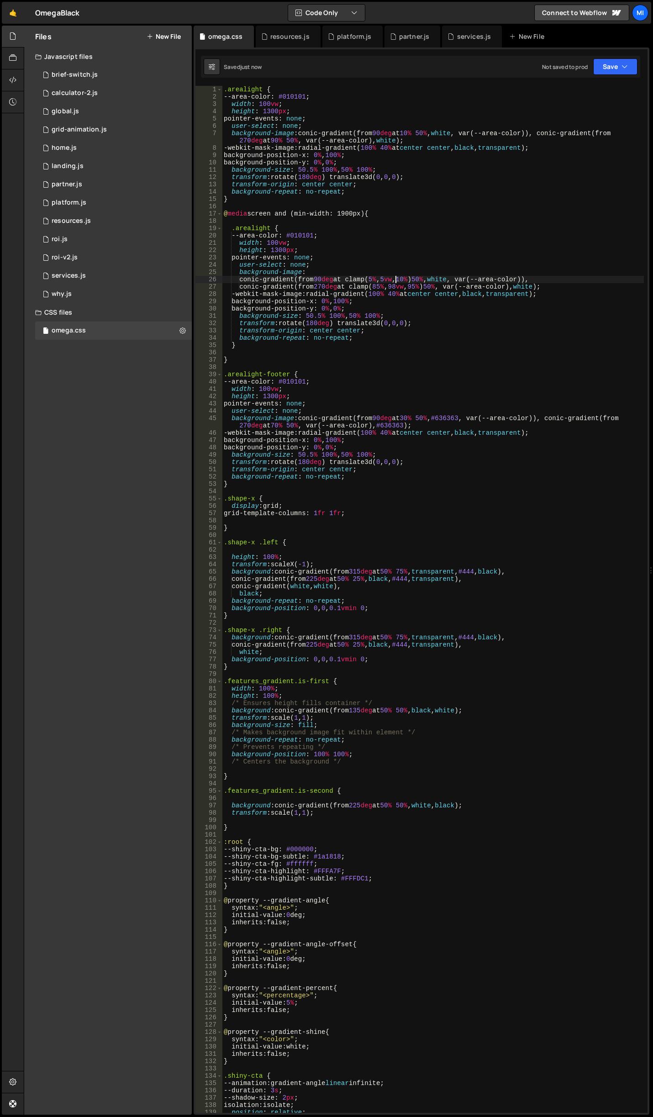
click at [398, 281] on div ".arealight { --area-color : #010101 ; width : 100 vw ; height : 1300 px ; point…" at bounding box center [433, 607] width 422 height 1042
click at [569, 243] on div ".arealight { --area-color : #010101 ; width : 100 vw ; height : 1300 px ; point…" at bounding box center [433, 607] width 422 height 1042
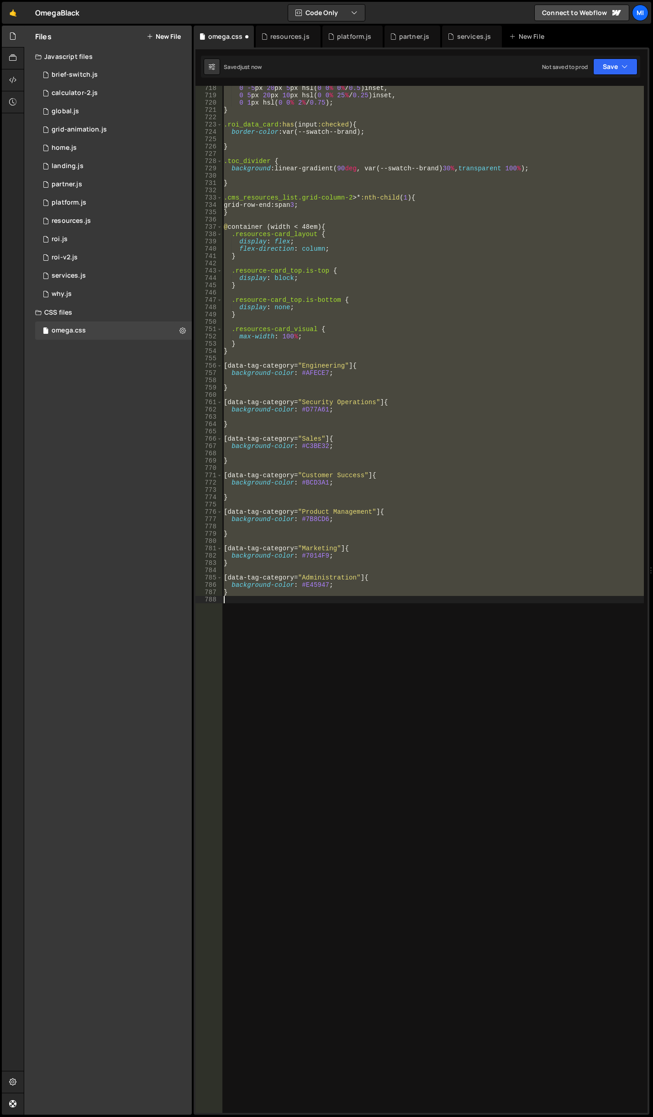
scroll to position [0, 0]
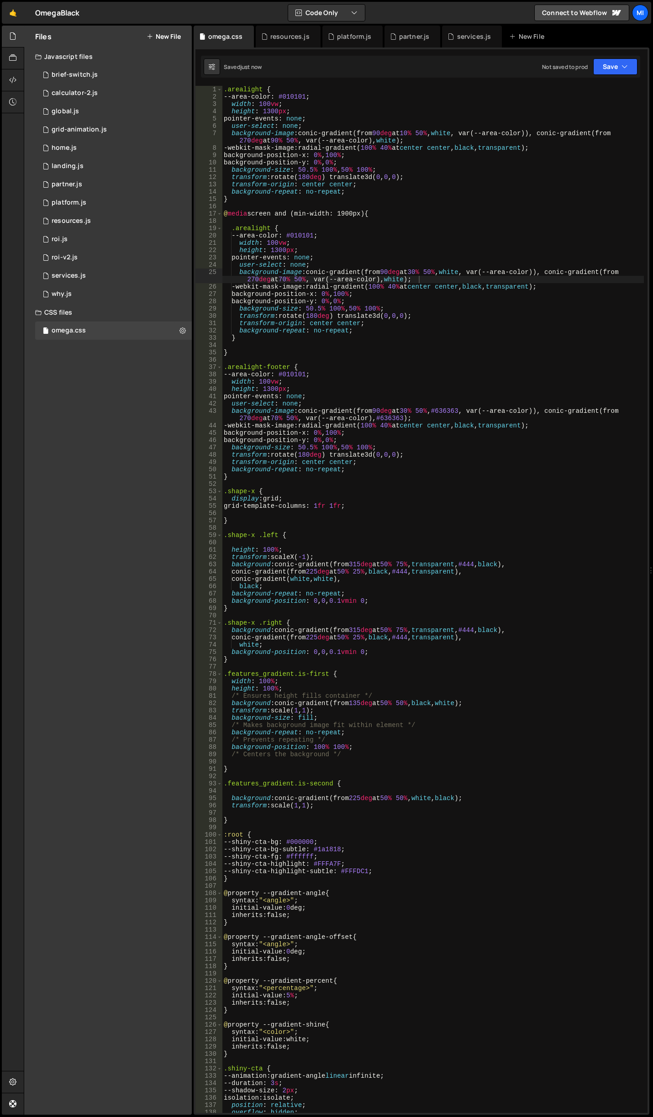
click at [474, 259] on div ".arealight { --area-color : #010101 ; width : 100 vw ; height : 1300 px ; point…" at bounding box center [433, 607] width 422 height 1042
type textarea "pointer-events: none;"
click at [437, 222] on div ".arealight { --area-color : #010101 ; width : 100 vw ; height : 1300 px ; point…" at bounding box center [433, 607] width 422 height 1042
click at [453, 270] on div ".arealight { --area-color : #010101 ; width : 100 vw ; height : 1300 px ; point…" at bounding box center [433, 607] width 422 height 1042
click at [429, 270] on div ".arealight { --area-color : #010101 ; width : 100 vw ; height : 1300 px ; point…" at bounding box center [433, 607] width 422 height 1042
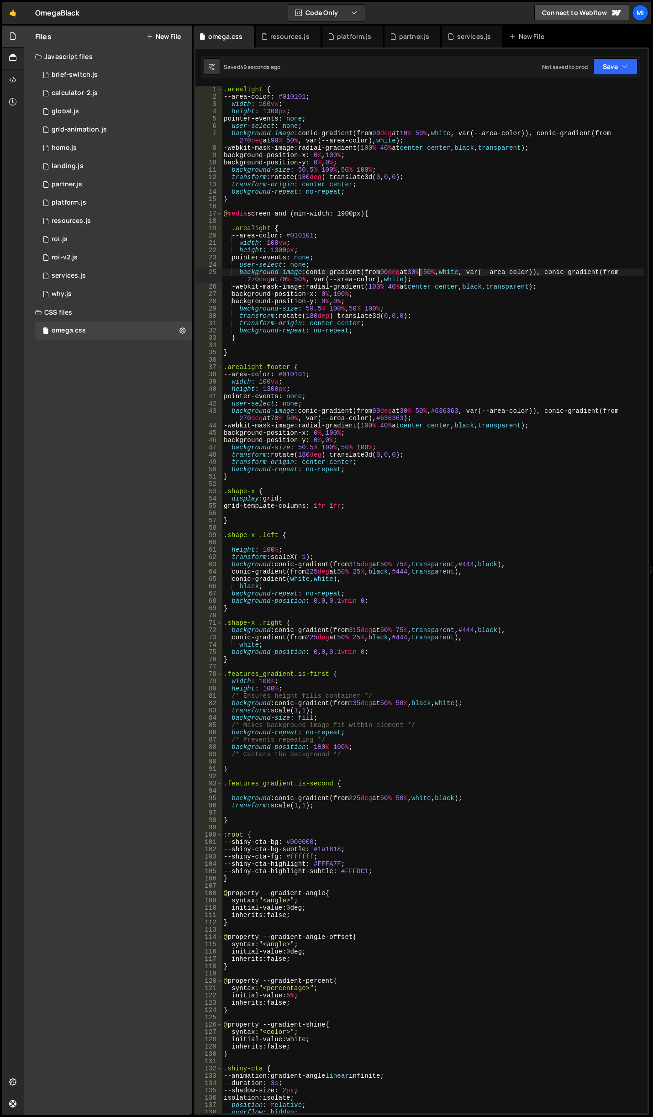
click at [420, 269] on div ".arealight { --area-color : #010101 ; width : 100 vw ; height : 1300 px ; point…" at bounding box center [433, 607] width 422 height 1042
click at [422, 269] on div ".arealight { --area-color : #010101 ; width : 100 vw ; height : 1300 px ; point…" at bounding box center [433, 607] width 422 height 1042
click at [428, 272] on div ".arealight { --area-color : #010101 ; width : 100 vw ; height : 1300 px ; point…" at bounding box center [433, 607] width 422 height 1042
click at [419, 271] on div ".arealight { --area-color : #010101 ; width : 100 vw ; height : 1300 px ; point…" at bounding box center [433, 607] width 422 height 1042
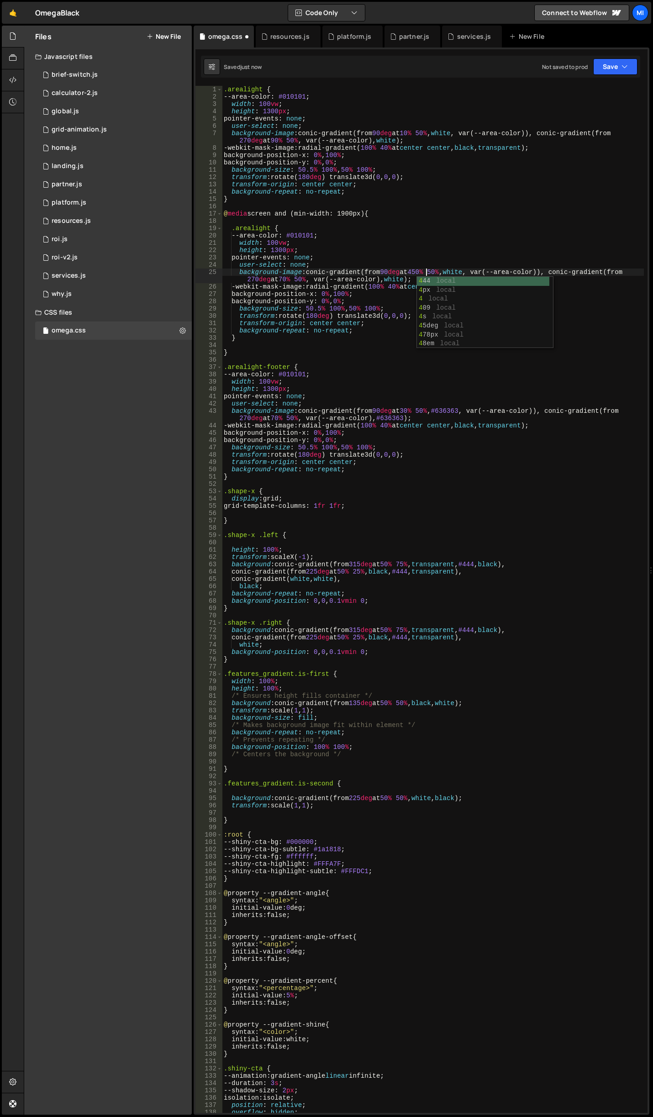
scroll to position [0, 14]
click at [469, 257] on div ".arealight { --area-color : #010101 ; width : 100 vw ; height : 1300 px ; point…" at bounding box center [433, 607] width 422 height 1042
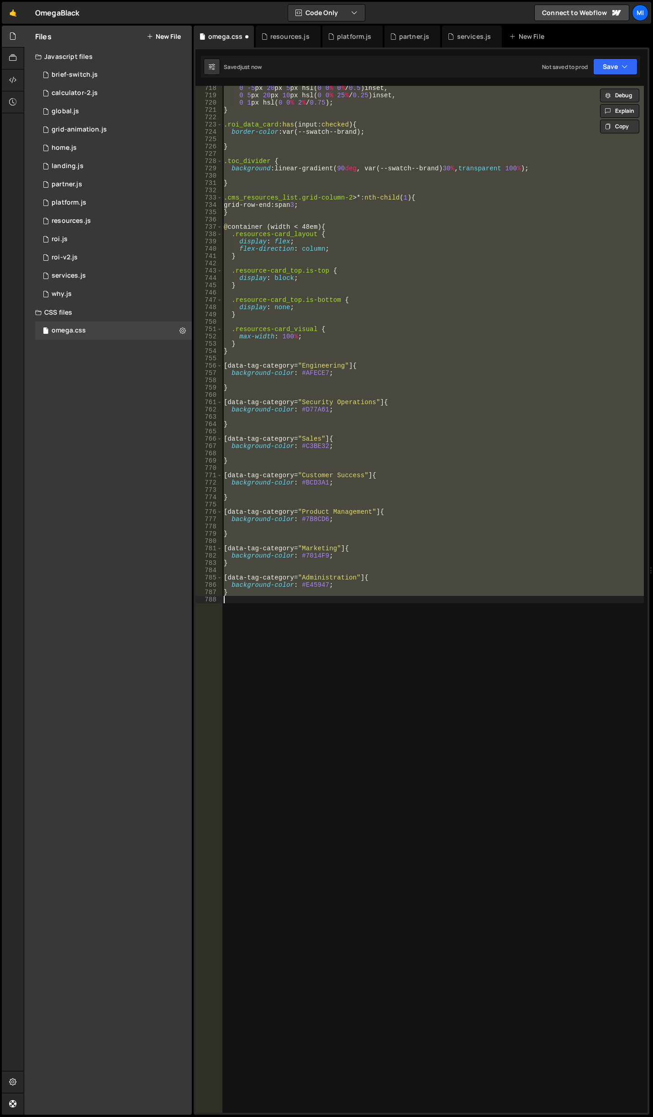
scroll to position [0, 0]
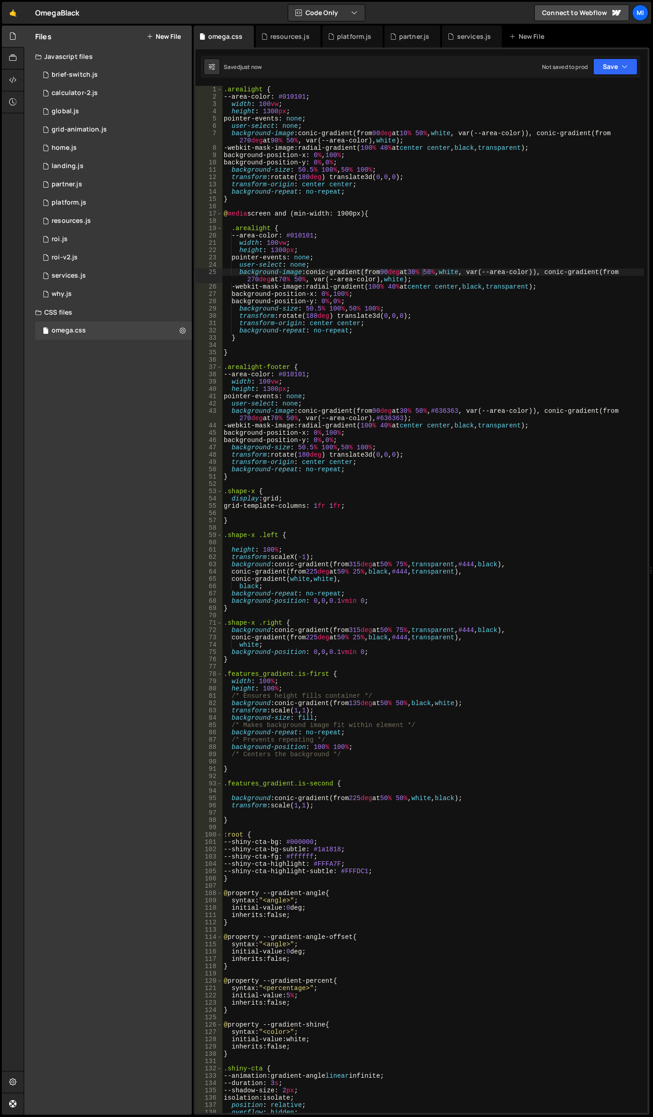
click at [515, 276] on div ".arealight { --area-color : #010101 ; width : 100 vw ; height : 1300 px ; point…" at bounding box center [433, 607] width 422 height 1042
click at [436, 274] on div ".arealight { --area-color : #010101 ; width : 100 vw ; height : 1300 px ; point…" at bounding box center [433, 607] width 422 height 1042
click at [432, 146] on div ".arealight { --area-color : #010101 ; width : 100 vw ; height : 1300 px ; point…" at bounding box center [433, 607] width 422 height 1042
click at [431, 134] on div ".arealight { --area-color : #010101 ; width : 100 vw ; height : 1300 px ; point…" at bounding box center [433, 607] width 422 height 1042
click at [434, 137] on div ".arealight { --area-color : #010101 ; width : 100 vw ; height : 1300 px ; point…" at bounding box center [433, 607] width 422 height 1042
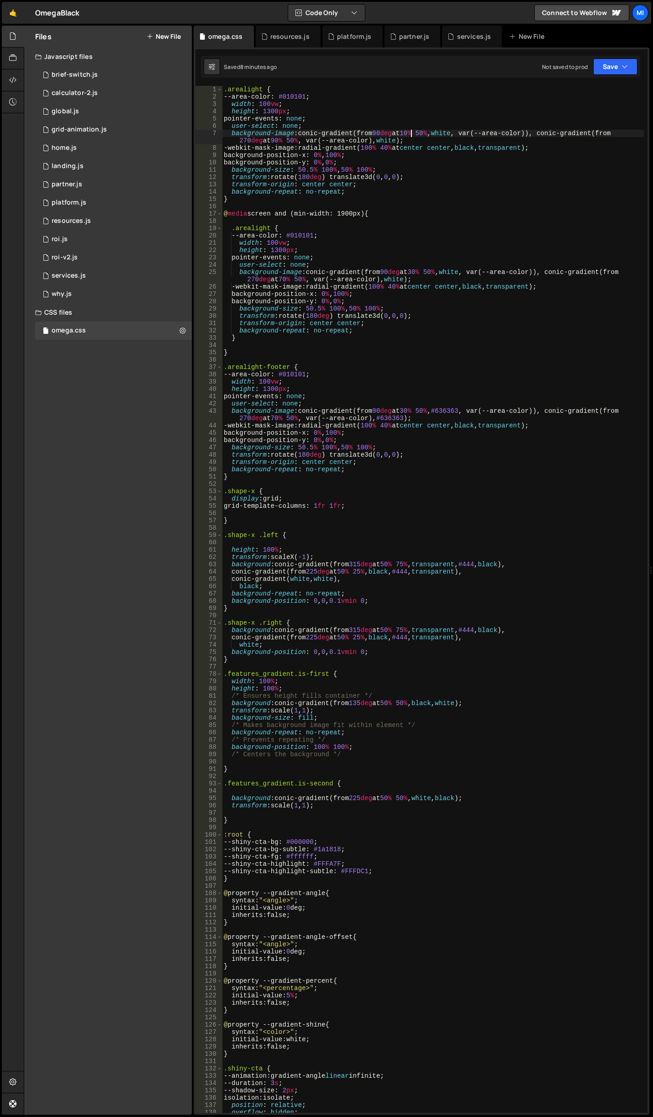
click at [412, 132] on div ".arealight { --area-color : #010101 ; width : 100 vw ; height : 1300 px ; point…" at bounding box center [433, 607] width 422 height 1042
click at [420, 274] on div ".arealight { --area-color : #010101 ; width : 100 vw ; height : 1300 px ; point…" at bounding box center [433, 607] width 422 height 1042
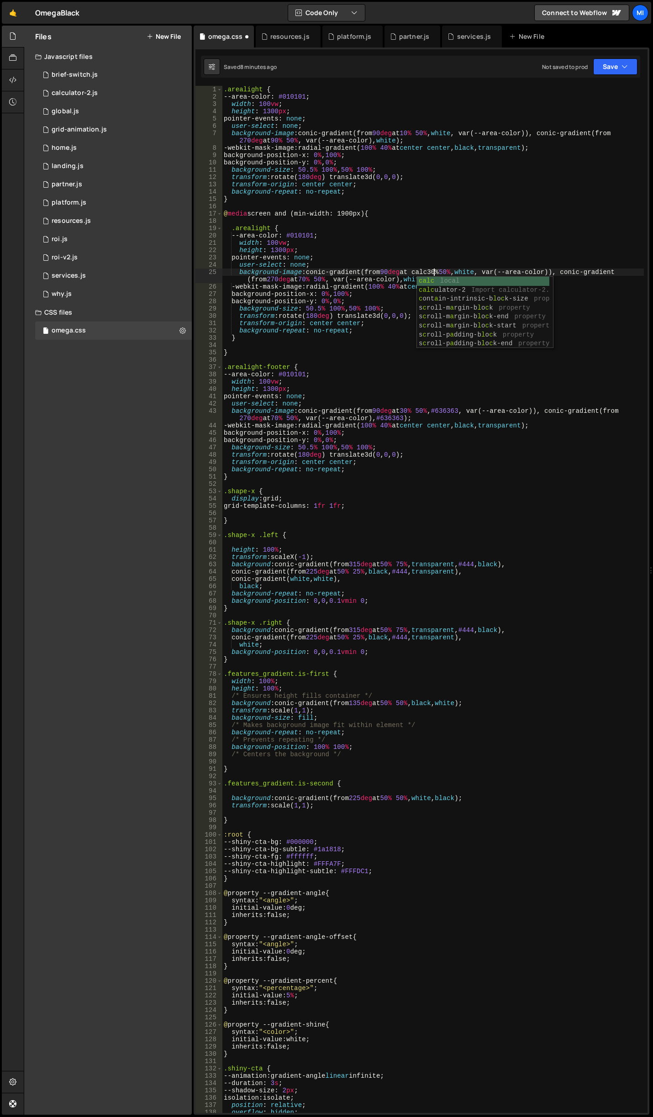
scroll to position [0, 15]
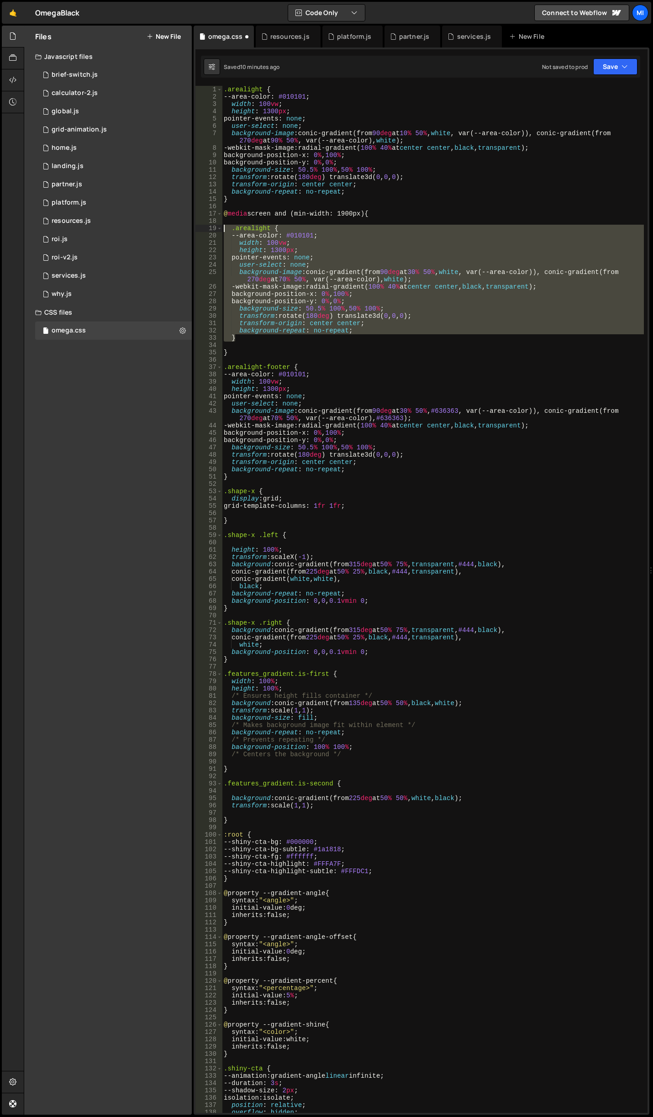
drag, startPoint x: 245, startPoint y: 340, endPoint x: 192, endPoint y: 227, distance: 124.6
click at [192, 227] on div "Files New File Javascript files 0 brief-switch.js 0 0 calculator-2.js 0 0 globa…" at bounding box center [338, 571] width 629 height 1090
click at [256, 337] on div ".arealight { --area-color : #010101 ; width : 100 vw ; height : 1300 px ; point…" at bounding box center [433, 599] width 422 height 1027
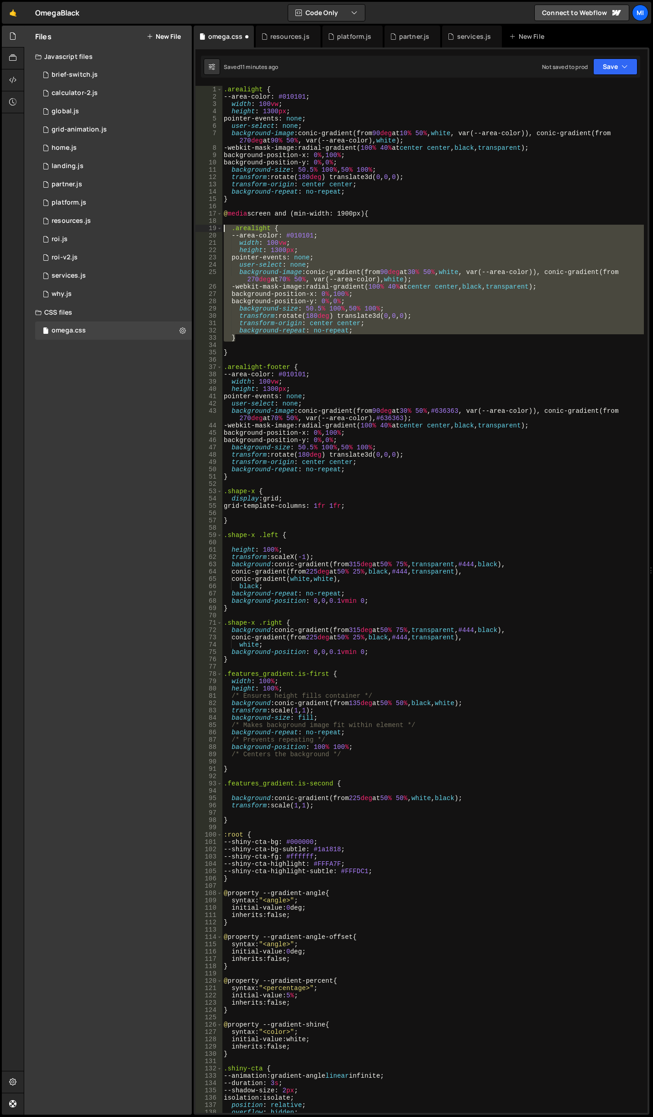
drag, startPoint x: 247, startPoint y: 336, endPoint x: 198, endPoint y: 230, distance: 116.5
click at [198, 230] on div "} 1 2 3 4 5 6 7 8 9 10 11 12 13 14 15 16 17 18 19 20 21 22 23 24 25 26 27 28 29…" at bounding box center [421, 599] width 452 height 1027
paste textarea "}"
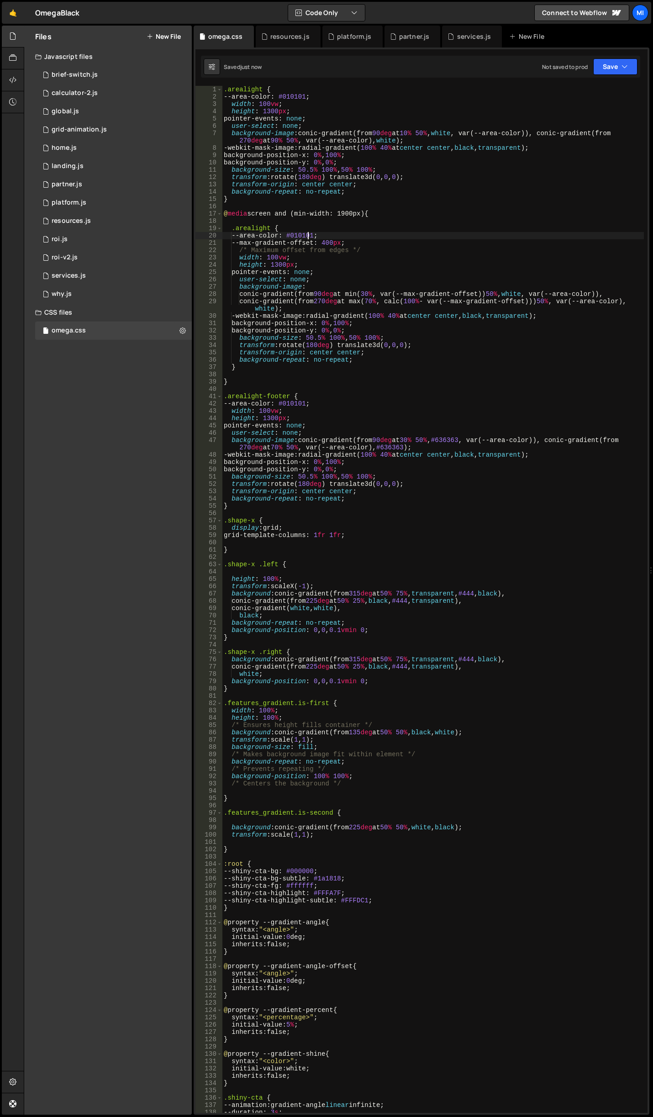
click at [309, 232] on div ".arealight { --area-color : #010101 ; width : 100 vw ; height : 1300 px ; point…" at bounding box center [433, 607] width 422 height 1042
click at [331, 244] on div ".arealight { --area-color : #010101 ; width : 100 vw ; height : 1300 px ; point…" at bounding box center [433, 607] width 422 height 1042
click at [392, 287] on div ".arealight { --area-color : #010101 ; width : 100 vw ; height : 1300 px ; point…" at bounding box center [433, 607] width 422 height 1042
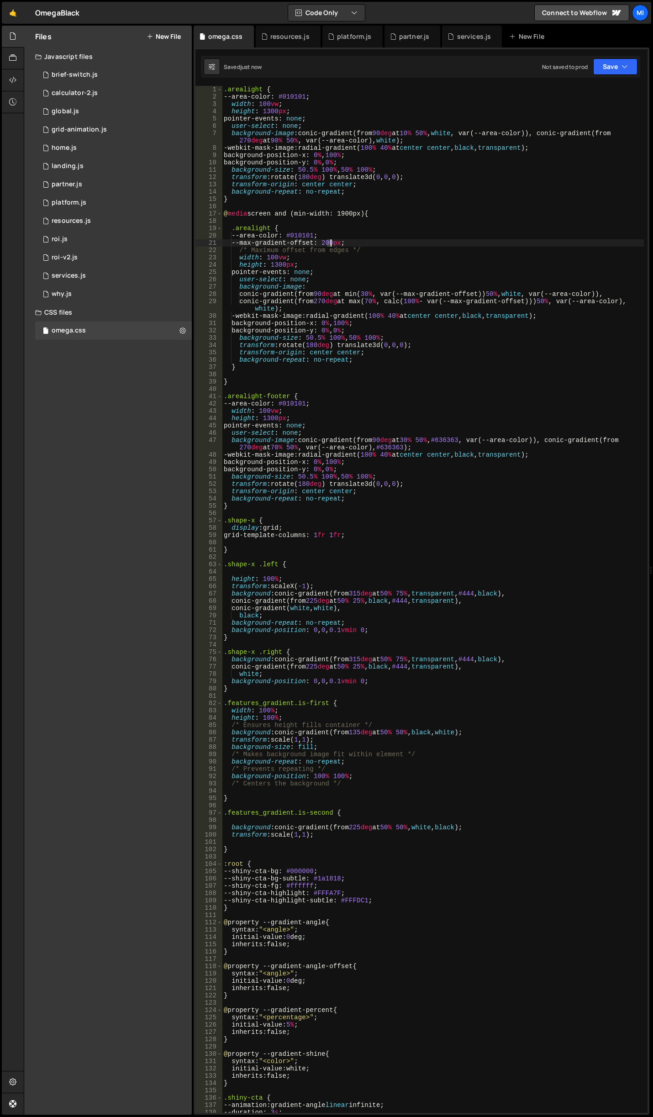
click at [330, 242] on div ".arealight { --area-color : #010101 ; width : 100 vw ; height : 1300 px ; point…" at bounding box center [433, 607] width 422 height 1042
drag, startPoint x: 349, startPoint y: 274, endPoint x: 343, endPoint y: 266, distance: 9.8
click at [349, 274] on div ".arealight { --area-color : #010101 ; width : 100 vw ; height : 1300 px ; point…" at bounding box center [433, 607] width 422 height 1042
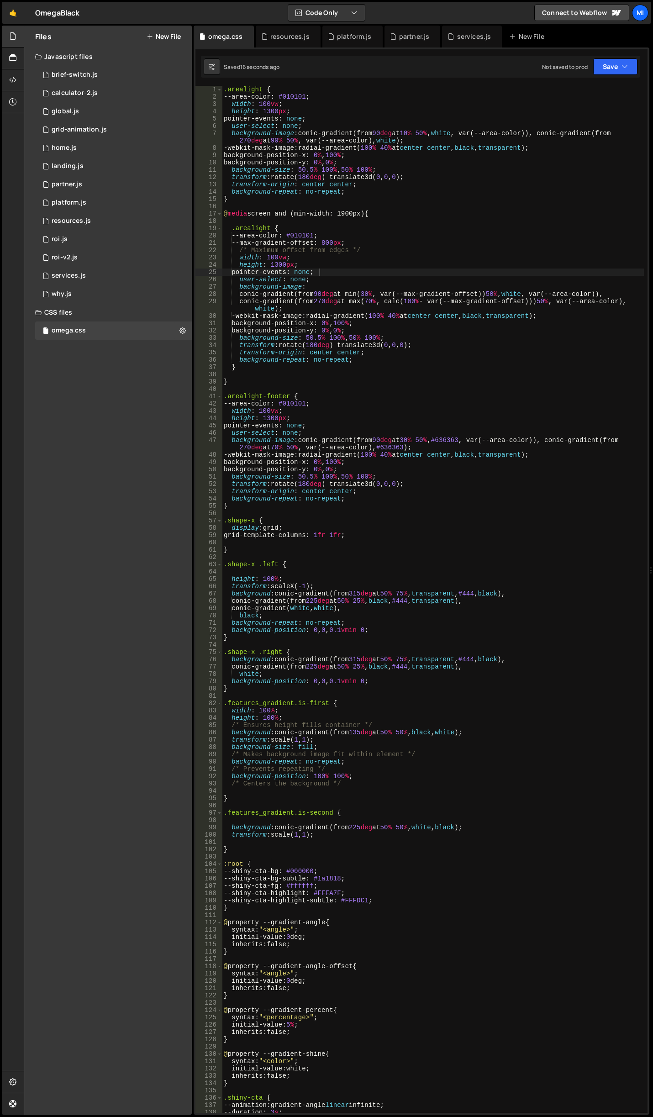
click at [321, 243] on div ".arealight { --area-color : #010101 ; width : 100 vw ; height : 1300 px ; point…" at bounding box center [433, 607] width 422 height 1042
drag, startPoint x: 328, startPoint y: 242, endPoint x: 333, endPoint y: 242, distance: 5.5
click at [333, 242] on div ".arealight { --area-color : #010101 ; width : 100 vw ; height : 1300 px ; point…" at bounding box center [433, 607] width 422 height 1042
click at [379, 255] on div ".arealight { --area-color : #010101 ; width : 100 vw ; height : 1300 px ; point…" at bounding box center [433, 607] width 422 height 1042
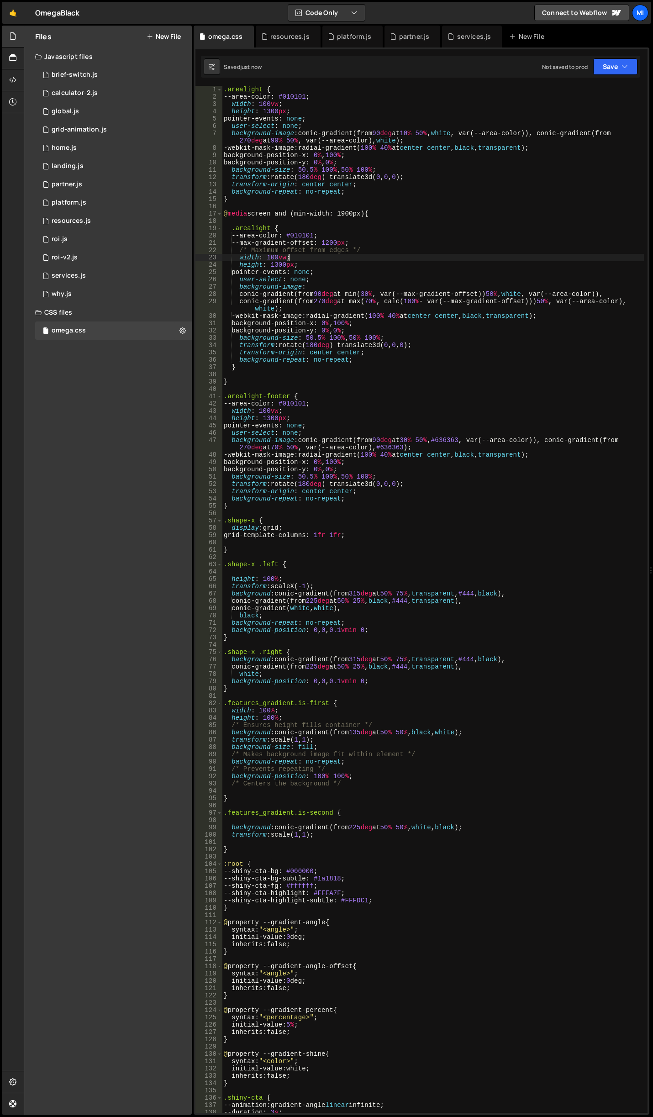
scroll to position [0, 4]
click at [371, 265] on div ".arealight { --area-color : #010101 ; width : 100 vw ; height : 1300 px ; point…" at bounding box center [433, 607] width 422 height 1042
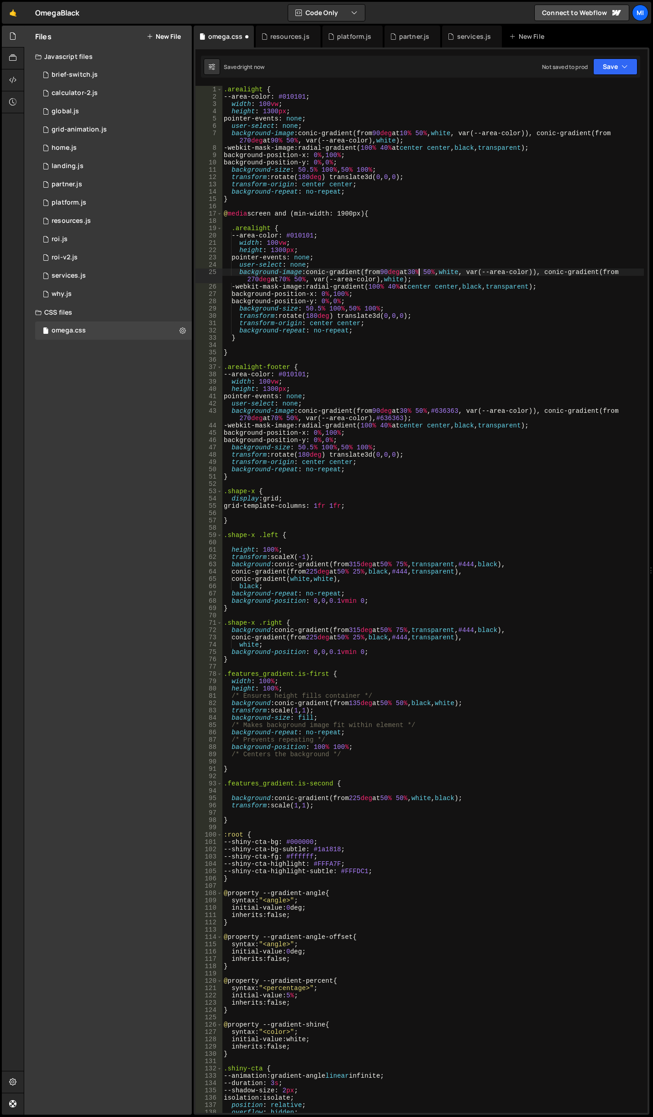
scroll to position [0, 0]
type textarea "}"
click at [415, 260] on div ".arealight { --area-color : #010101 ; width : 100 vw ; height : 1300 px ; point…" at bounding box center [433, 607] width 422 height 1042
type textarea "pointer-events: none;"
click at [163, 33] on button "New File" at bounding box center [164, 36] width 34 height 7
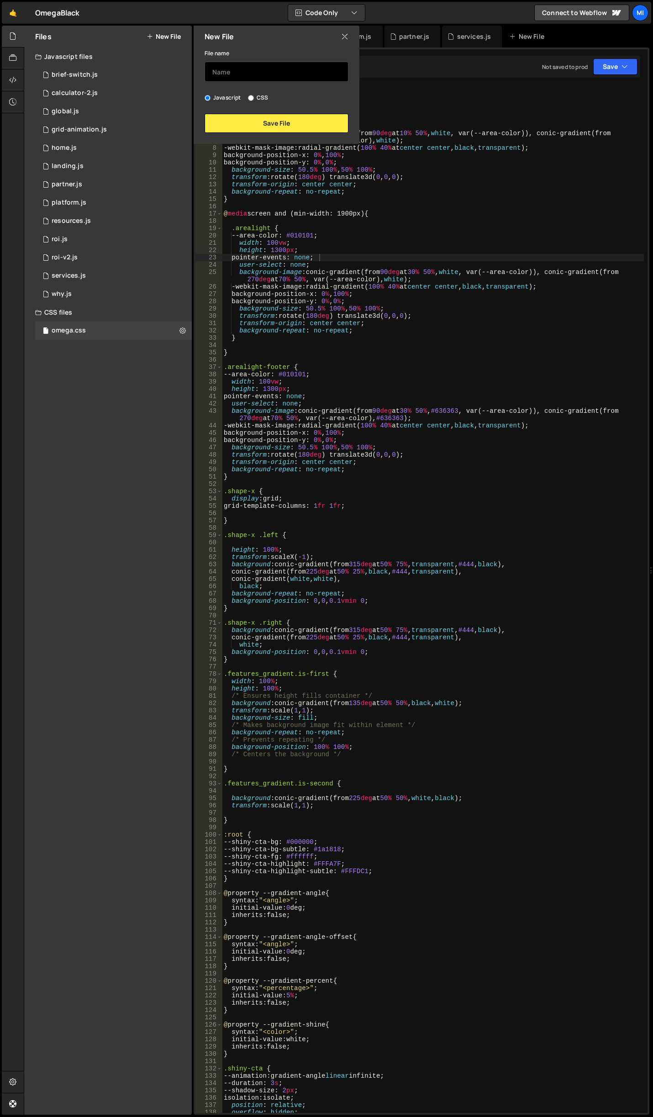
click at [232, 71] on input "text" at bounding box center [277, 72] width 144 height 20
type input "vsco"
click at [258, 114] on button "Save File" at bounding box center [277, 123] width 144 height 19
click at [263, 127] on button "Save File" at bounding box center [277, 123] width 144 height 19
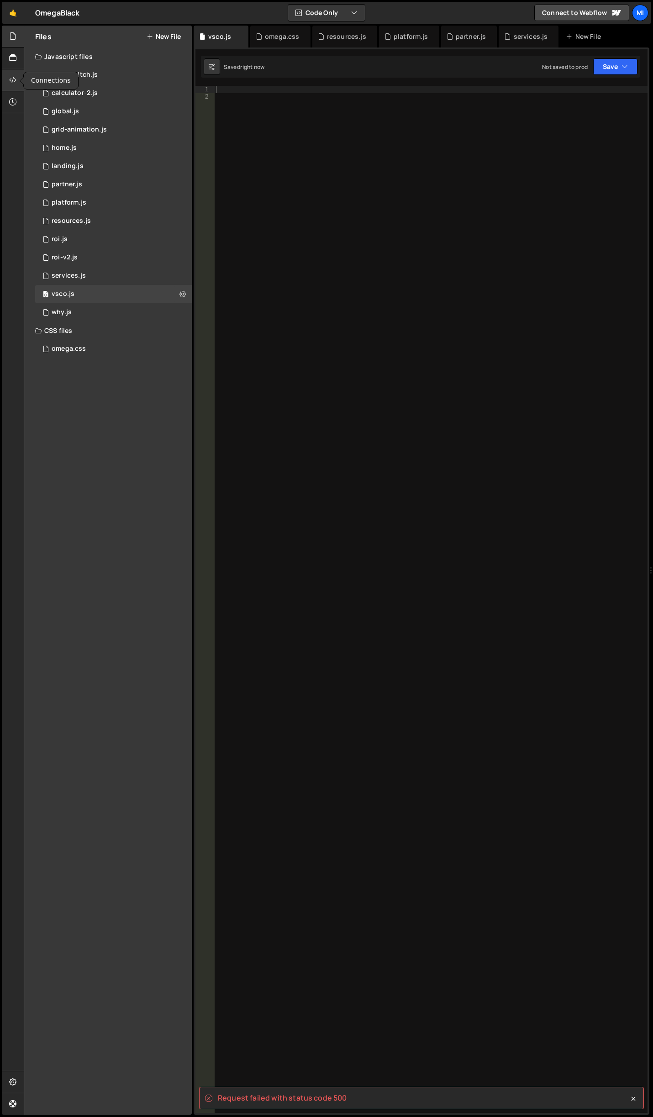
click at [8, 80] on div at bounding box center [13, 80] width 22 height 22
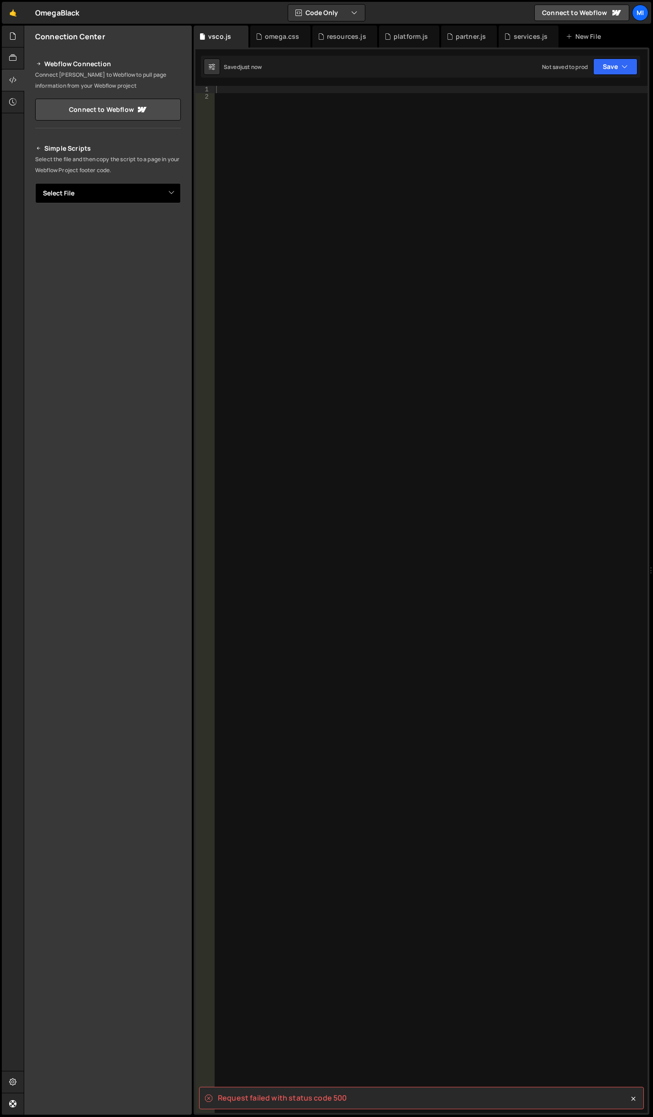
click at [97, 199] on select "Select File brief-switch.js calculator-2.js global.js grid-animation.js home.js…" at bounding box center [108, 193] width 146 height 20
select select "47706"
click at [35, 183] on select "Select File brief-switch.js calculator-2.js global.js grid-animation.js home.js…" at bounding box center [108, 193] width 146 height 20
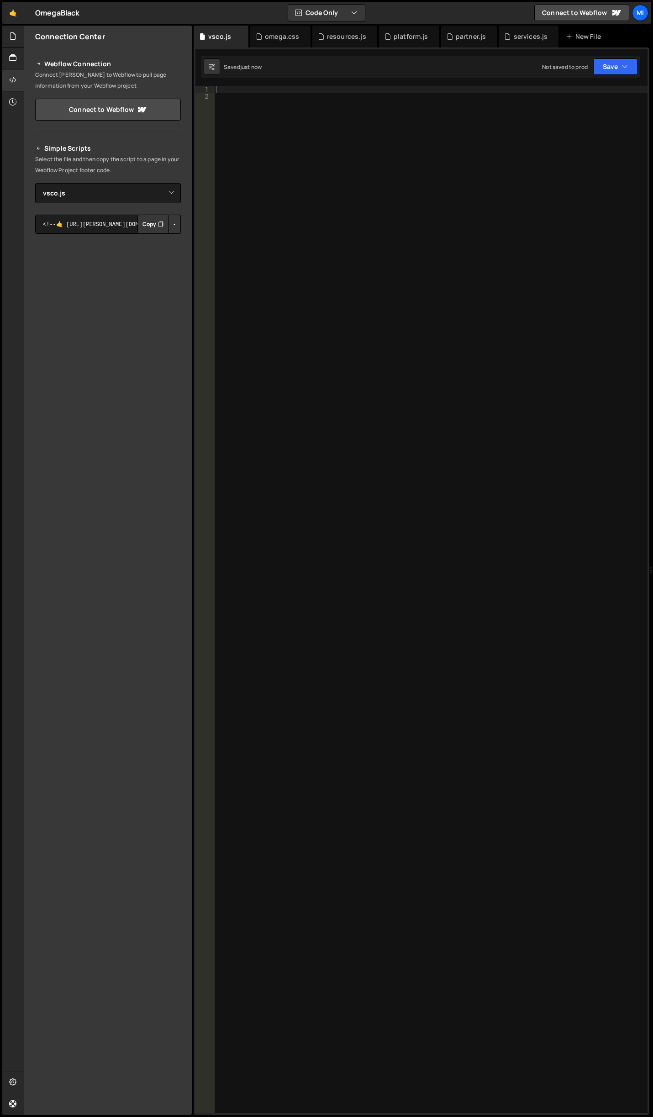
click at [175, 218] on button "Button group with nested dropdown" at bounding box center [174, 224] width 13 height 19
click at [156, 244] on link "Copy Staging js" at bounding box center [143, 241] width 76 height 13
click at [368, 38] on icon at bounding box center [370, 36] width 6 height 9
click at [368, 38] on div "platform.js" at bounding box center [342, 37] width 60 height 22
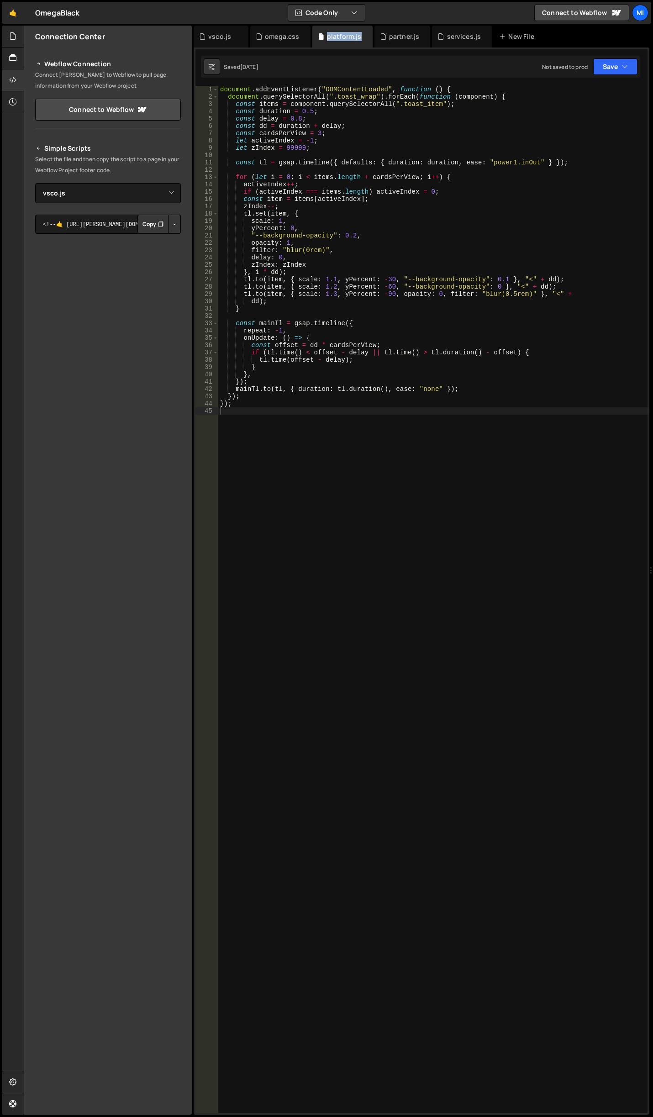
click at [368, 38] on div "platform.js" at bounding box center [342, 37] width 60 height 22
click at [367, 38] on icon at bounding box center [365, 36] width 6 height 9
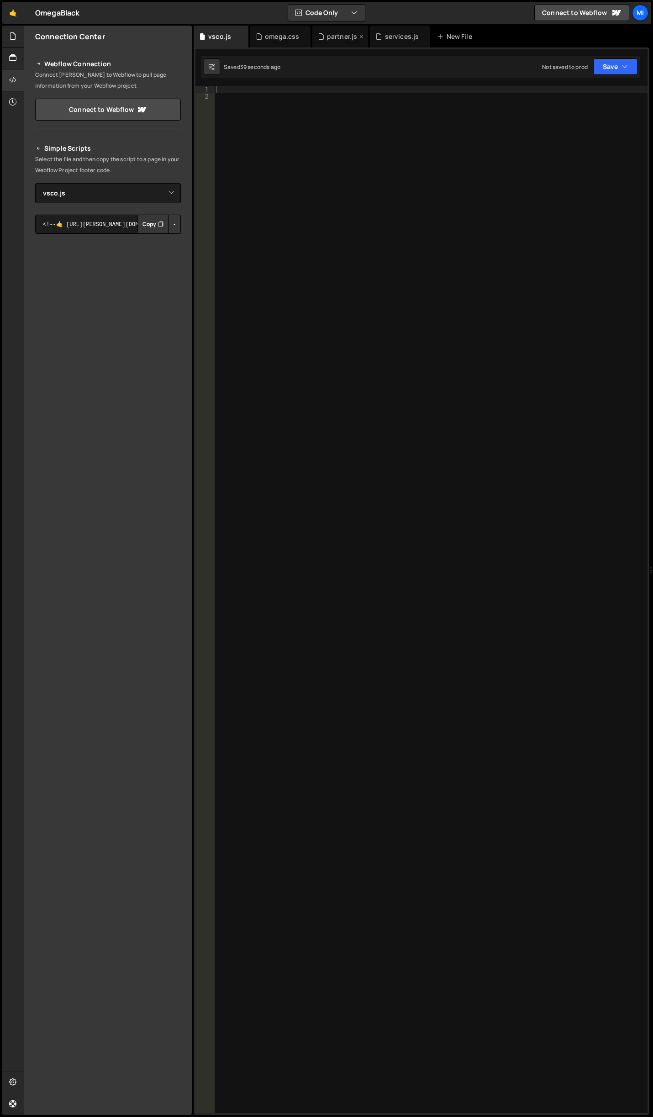
click at [360, 38] on icon at bounding box center [361, 36] width 6 height 9
click at [362, 38] on icon at bounding box center [365, 36] width 6 height 9
click at [430, 367] on div at bounding box center [430, 607] width 433 height 1042
paste textarea "document.addEventListener('DOMContentLoaded', initCustomerSlider);"
type textarea "document.addEventListener('DOMContentLoaded', initCustomerSlider);"
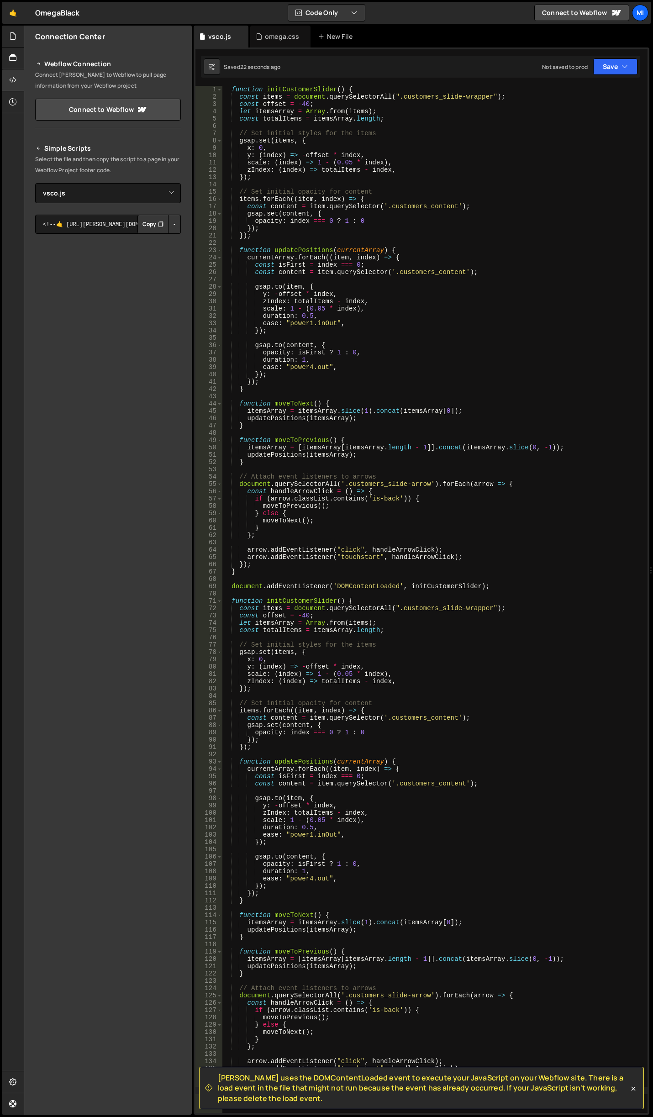
click at [380, 260] on div "function initCustomerSlider ( ) { const items = document . querySelectorAll ( "…" at bounding box center [435, 607] width 426 height 1042
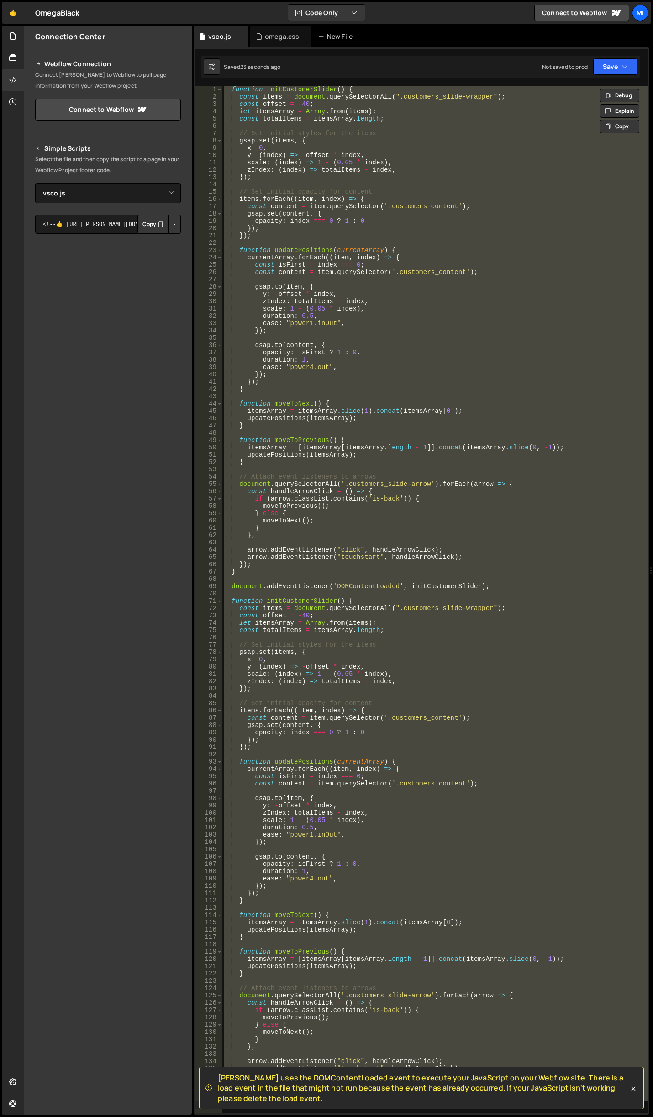
paste textarea "document.addEventListener('DOMContentLoaded', initCustomerSlider);"
type textarea "document.addEventListener('DOMContentLoaded', initCustomerSlider);"
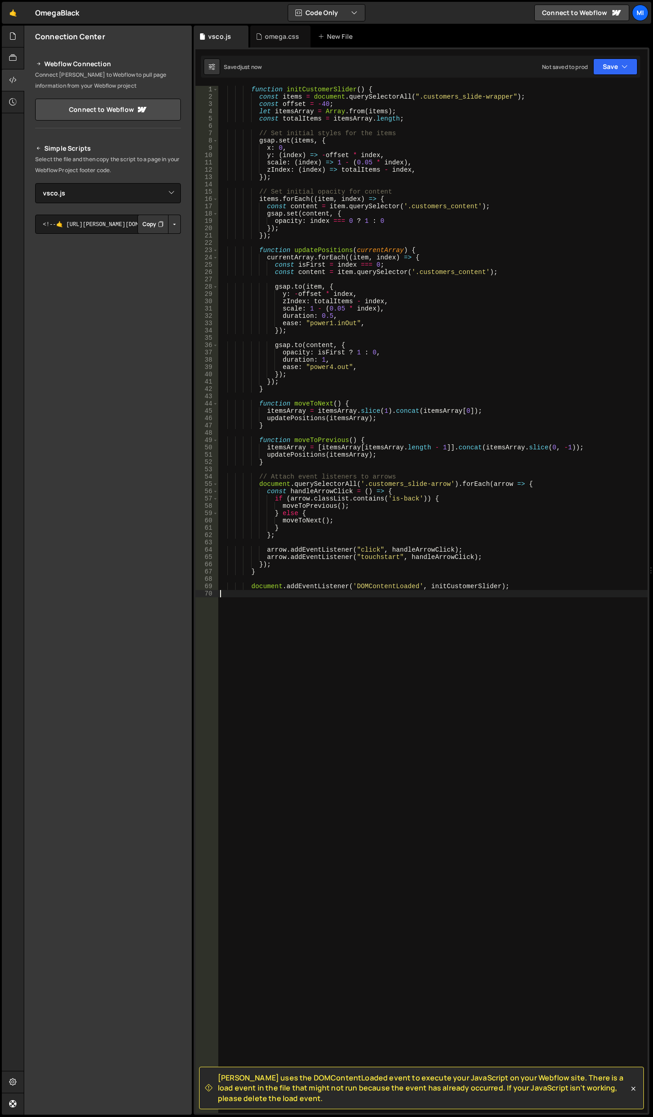
click at [445, 593] on div "function initCustomerSlider ( ) { const items = document . querySelectorAll ( "…" at bounding box center [432, 607] width 429 height 1042
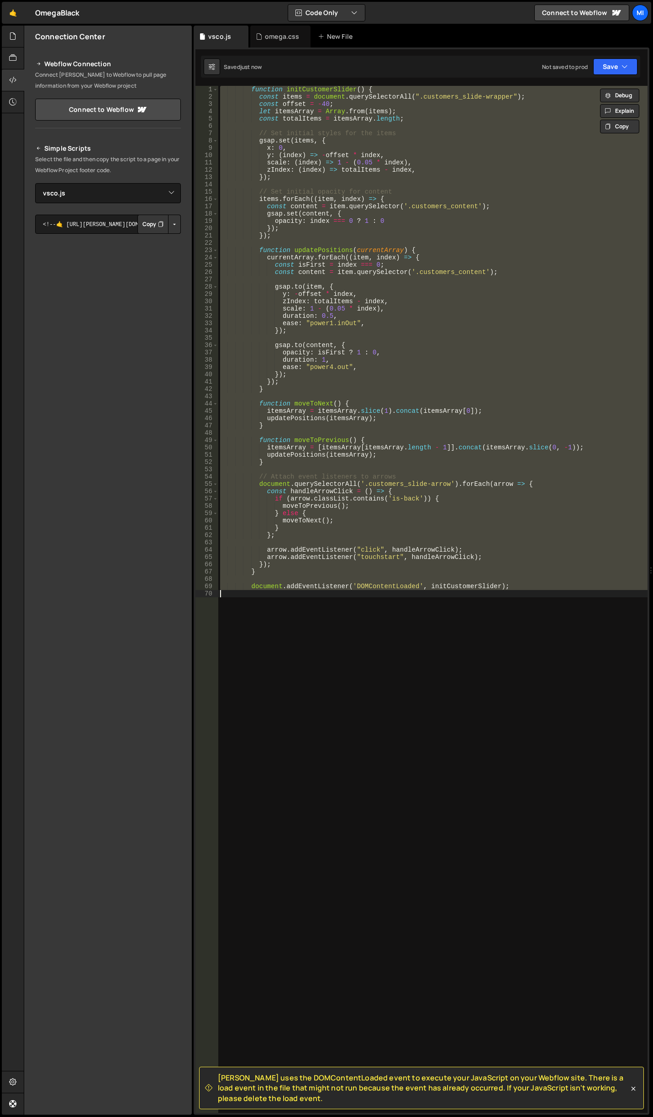
paste textarea "</script>"
type textarea "</script>"
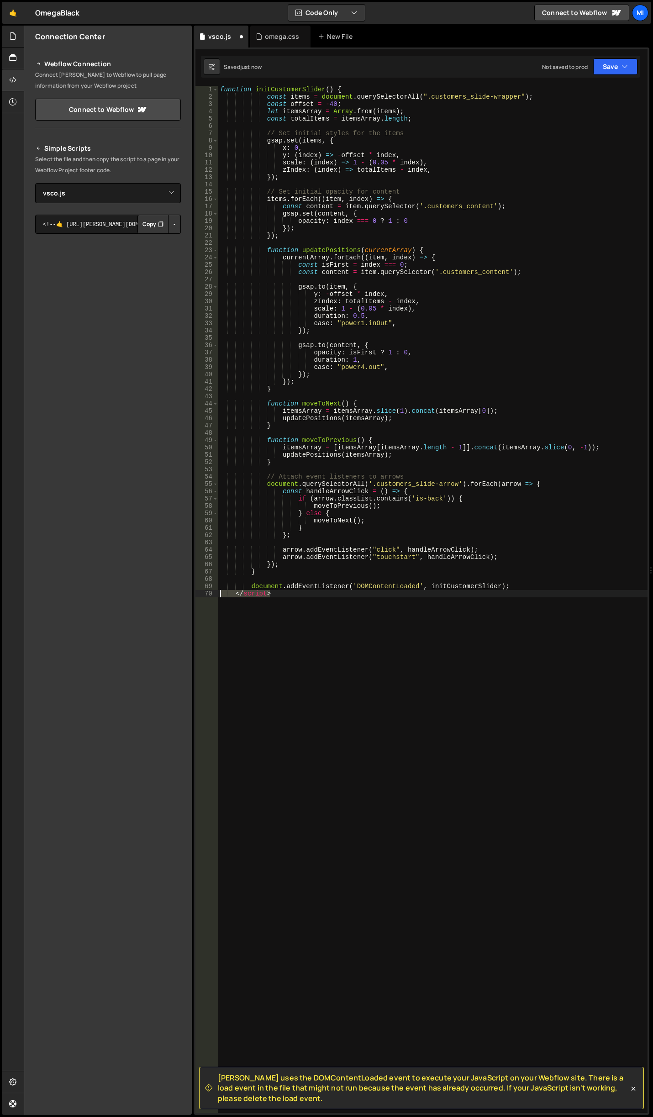
drag, startPoint x: 283, startPoint y: 598, endPoint x: 204, endPoint y: 595, distance: 79.1
click at [204, 595] on div "</script> 1 2 3 4 5 6 7 8 9 10 11 12 13 14 15 16 17 18 19 20 21 22 23 24 25 26 …" at bounding box center [421, 599] width 452 height 1027
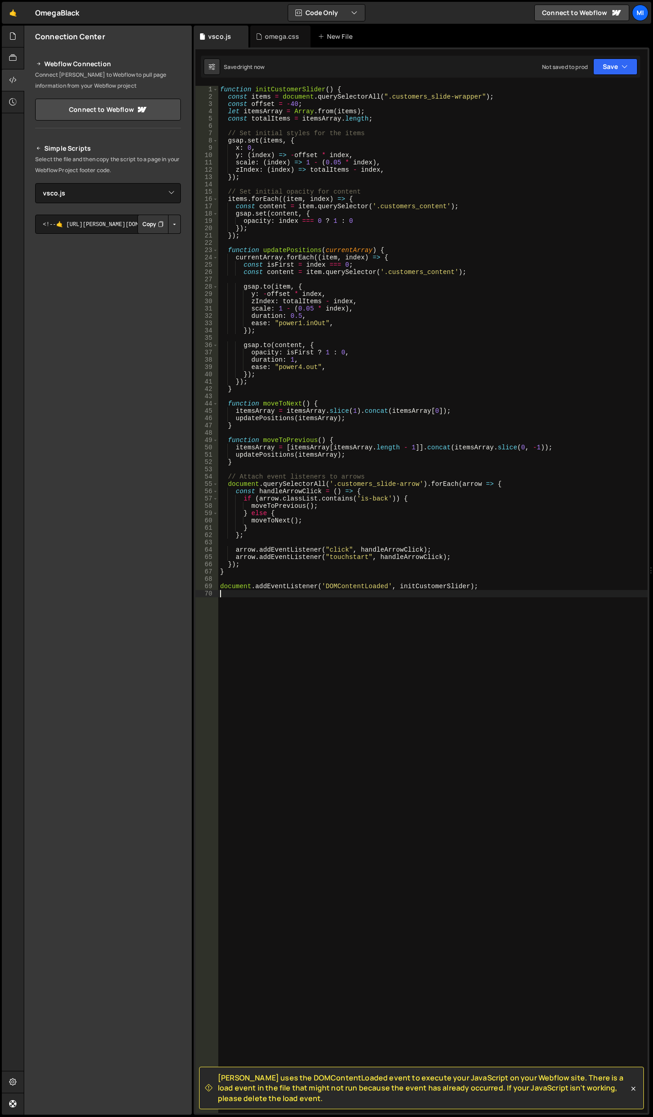
click at [369, 621] on div "function initCustomerSlider ( ) { const items = document . querySelectorAll ( "…" at bounding box center [432, 607] width 429 height 1042
click at [385, 347] on div "function initCustomerSlider ( ) { const items = document . querySelectorAll ( "…" at bounding box center [432, 607] width 429 height 1042
drag, startPoint x: 389, startPoint y: 99, endPoint x: 477, endPoint y: 99, distance: 88.1
click at [477, 99] on div "function initCustomerSlider ( ) { const items = document . querySelectorAll ( "…" at bounding box center [432, 607] width 429 height 1042
paste textarea "services-slid"
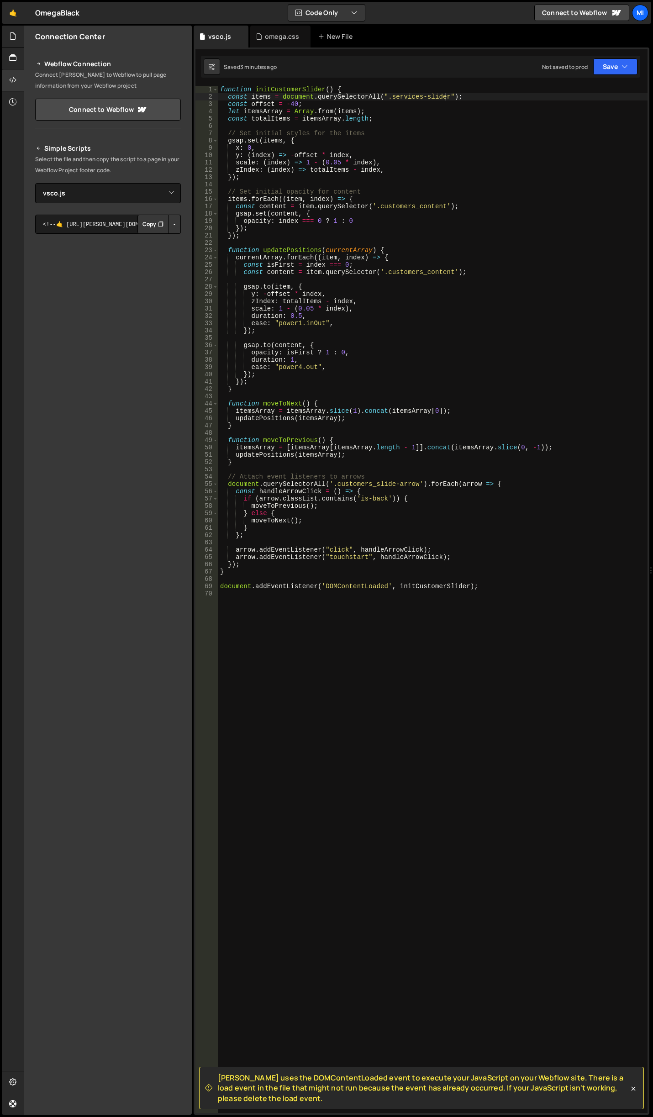
click at [343, 265] on div "function initCustomerSlider ( ) { const items = document . querySelectorAll ( "…" at bounding box center [432, 607] width 429 height 1042
drag, startPoint x: 378, startPoint y: 206, endPoint x: 441, endPoint y: 206, distance: 63.5
click at [441, 206] on div "function initCustomerSlider ( ) { const items = document . querySelectorAll ( "…" at bounding box center [432, 607] width 429 height 1042
paste textarea "services-card"
drag, startPoint x: 384, startPoint y: 274, endPoint x: 449, endPoint y: 272, distance: 65.8
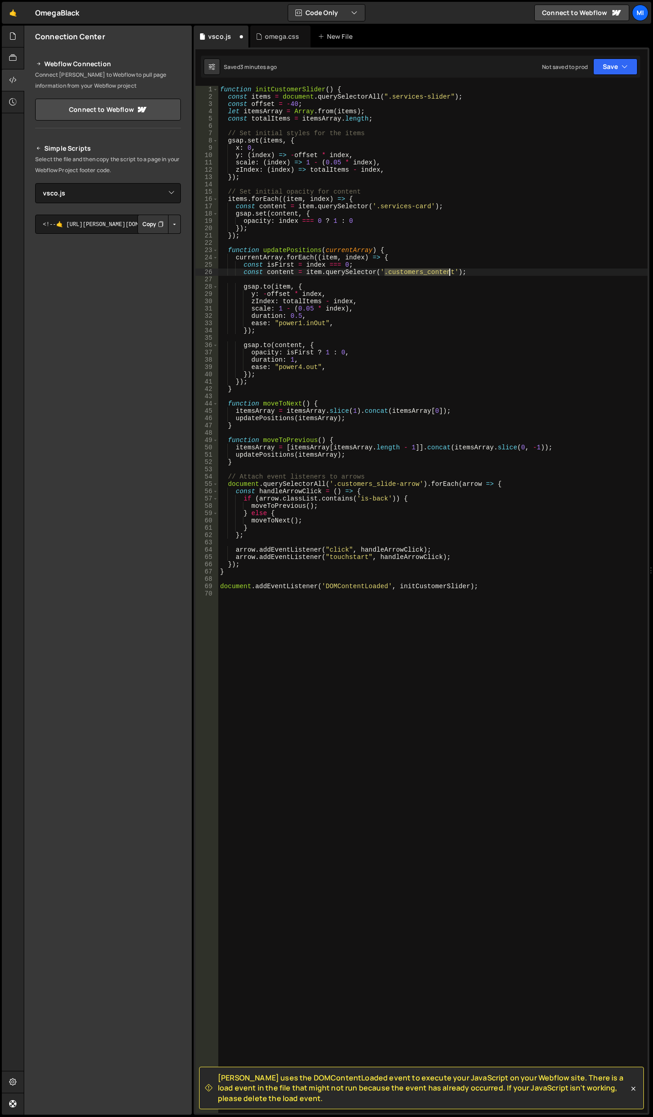
click at [449, 272] on div "function initCustomerSlider ( ) { const items = document . querySelectorAll ( "…" at bounding box center [432, 607] width 429 height 1042
paste textarea "services-card"
type textarea "const content = item.querySelector('.services-card');"
click at [444, 243] on div "function initCustomerSlider ( ) { const items = document . querySelectorAll ( "…" at bounding box center [432, 607] width 429 height 1042
click at [13, 85] on div at bounding box center [13, 80] width 22 height 22
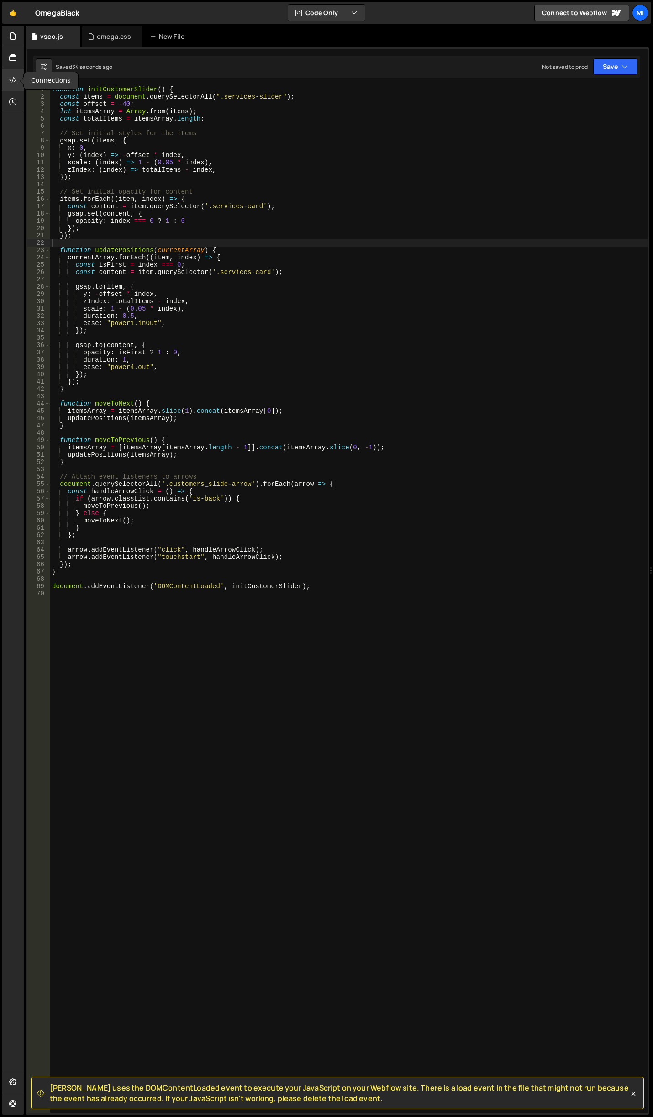
click at [13, 79] on icon at bounding box center [12, 80] width 7 height 10
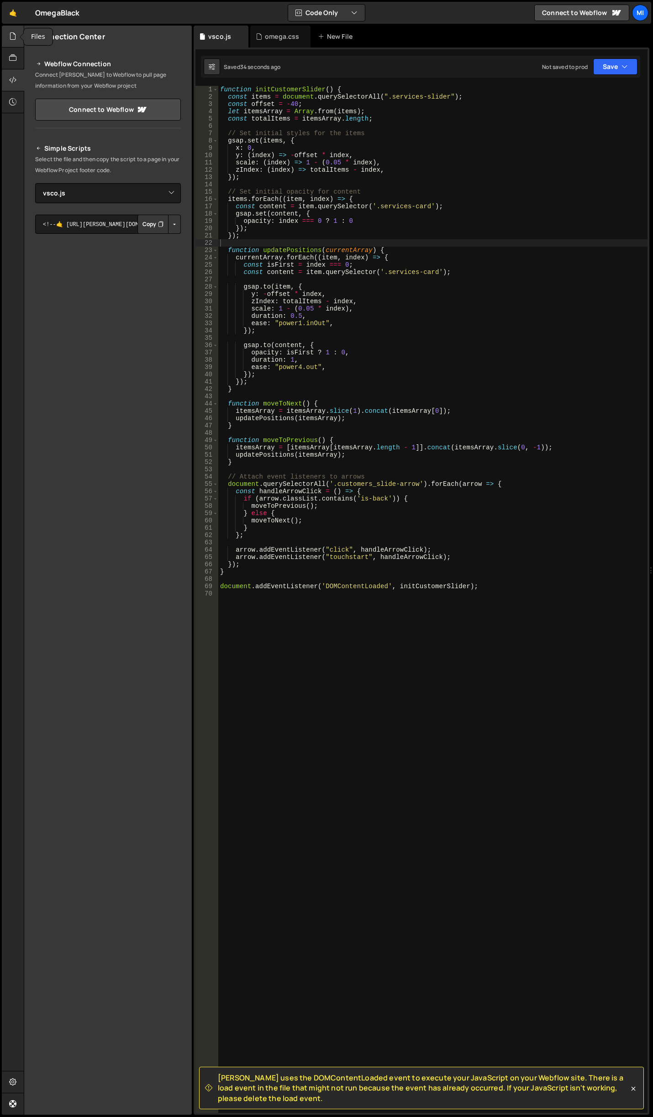
click at [13, 37] on icon at bounding box center [12, 36] width 7 height 10
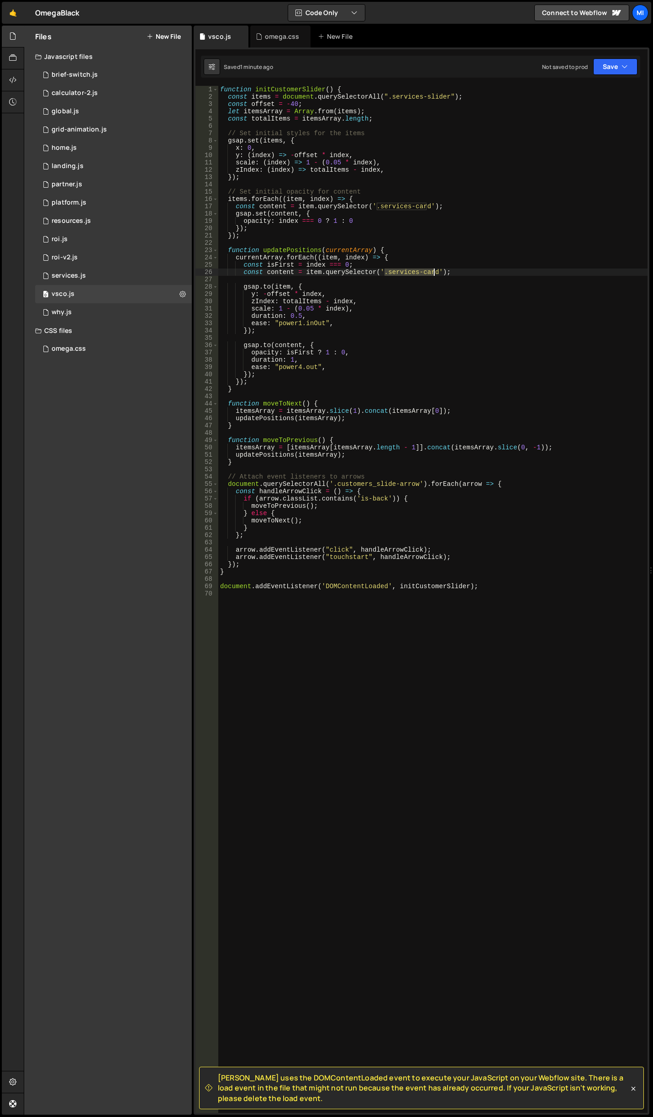
drag, startPoint x: 383, startPoint y: 273, endPoint x: 435, endPoint y: 270, distance: 51.7
click at [435, 270] on div "function initCustomerSlider ( ) { const items = document . querySelectorAll ( "…" at bounding box center [432, 607] width 429 height 1042
drag, startPoint x: 387, startPoint y: 95, endPoint x: 444, endPoint y: 95, distance: 56.6
click at [444, 95] on div "function initCustomerSlider ( ) { const items = document . querySelectorAll ( "…" at bounding box center [432, 607] width 429 height 1042
paste textarea "card"
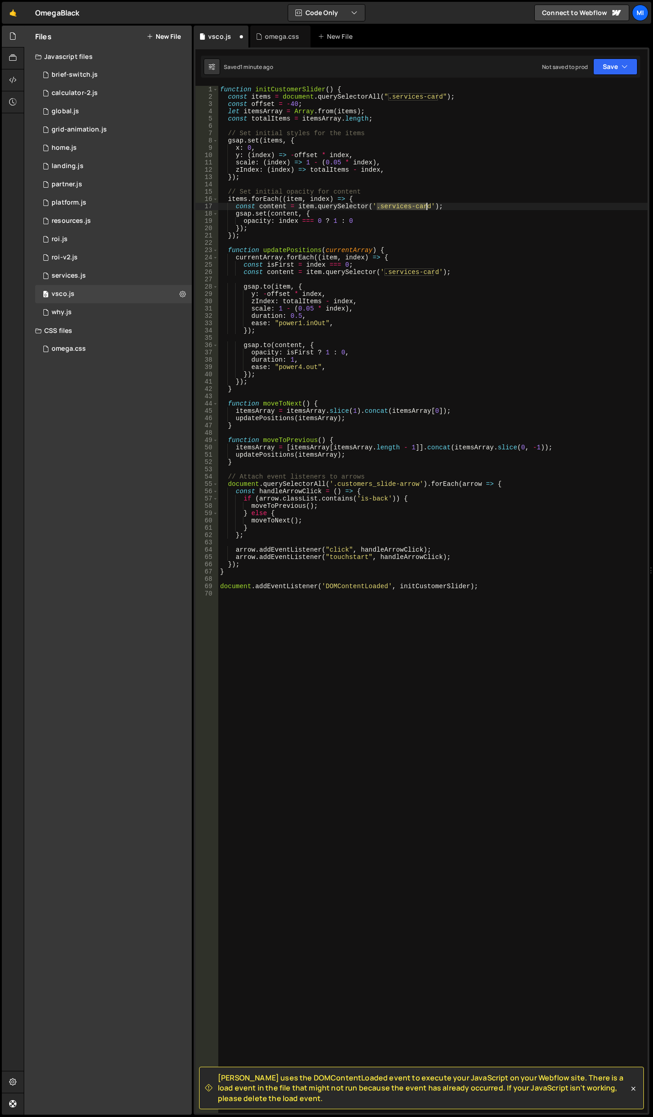
drag, startPoint x: 377, startPoint y: 206, endPoint x: 413, endPoint y: 219, distance: 38.6
click at [426, 205] on div "function initCustomerSlider ( ) { const items = document . querySelectorAll ( "…" at bounding box center [432, 607] width 429 height 1042
paste textarea "_content"
drag, startPoint x: 385, startPoint y: 270, endPoint x: 433, endPoint y: 270, distance: 47.5
click at [433, 270] on div "function initCustomerSlider ( ) { const items = document . querySelectorAll ( "…" at bounding box center [432, 607] width 429 height 1042
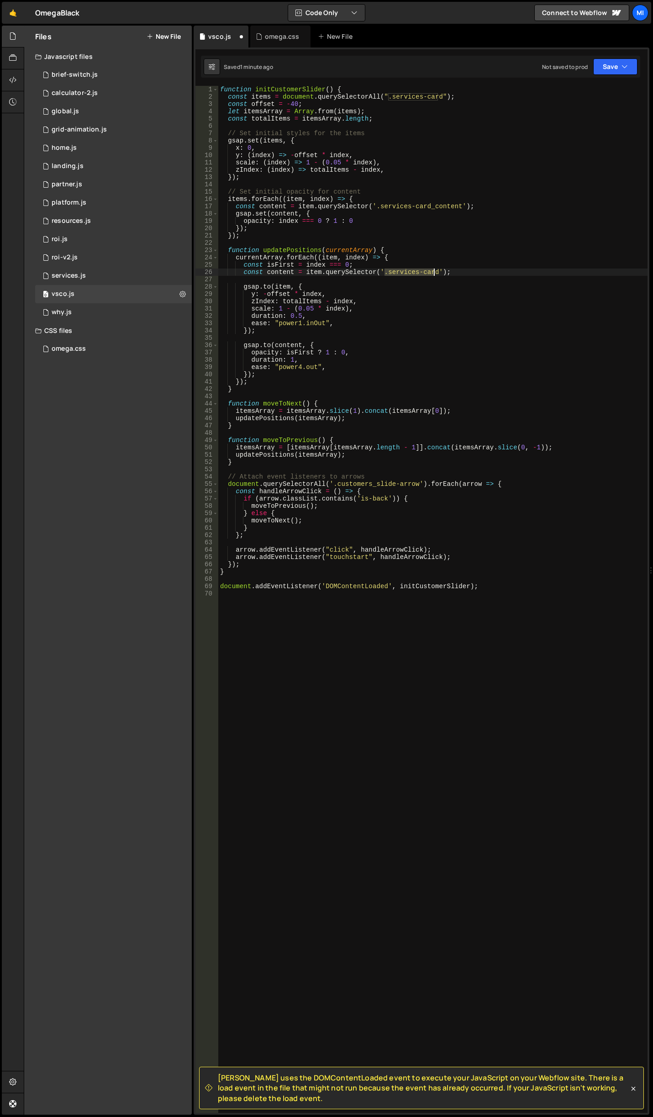
paste textarea "_content"
click at [370, 507] on div "function initCustomerSlider ( ) { const items = document . querySelectorAll ( "…" at bounding box center [432, 607] width 429 height 1042
click at [320, 441] on div "function initCustomerSlider ( ) { const items = document . querySelectorAll ( "…" at bounding box center [432, 607] width 429 height 1042
drag, startPoint x: 336, startPoint y: 482, endPoint x: 415, endPoint y: 486, distance: 78.7
click at [415, 486] on div "function initCustomerSlider ( ) { const items = document . querySelectorAll ( "…" at bounding box center [432, 607] width 429 height 1042
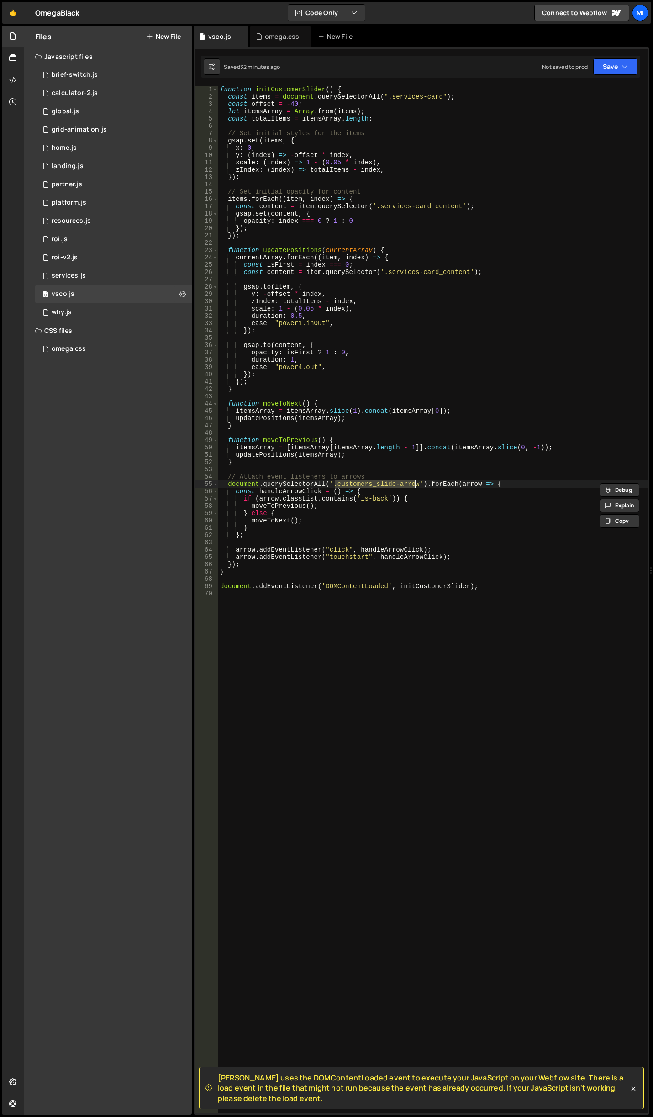
paste textarea "features-slider_btn_element"
drag, startPoint x: 371, startPoint y: 496, endPoint x: 382, endPoint y: 496, distance: 11.0
click at [382, 496] on div "function initCustomerSlider ( ) { const items = document . querySelectorAll ( "…" at bounding box center [432, 607] width 429 height 1042
drag, startPoint x: 425, startPoint y: 382, endPoint x: 422, endPoint y: 378, distance: 5.6
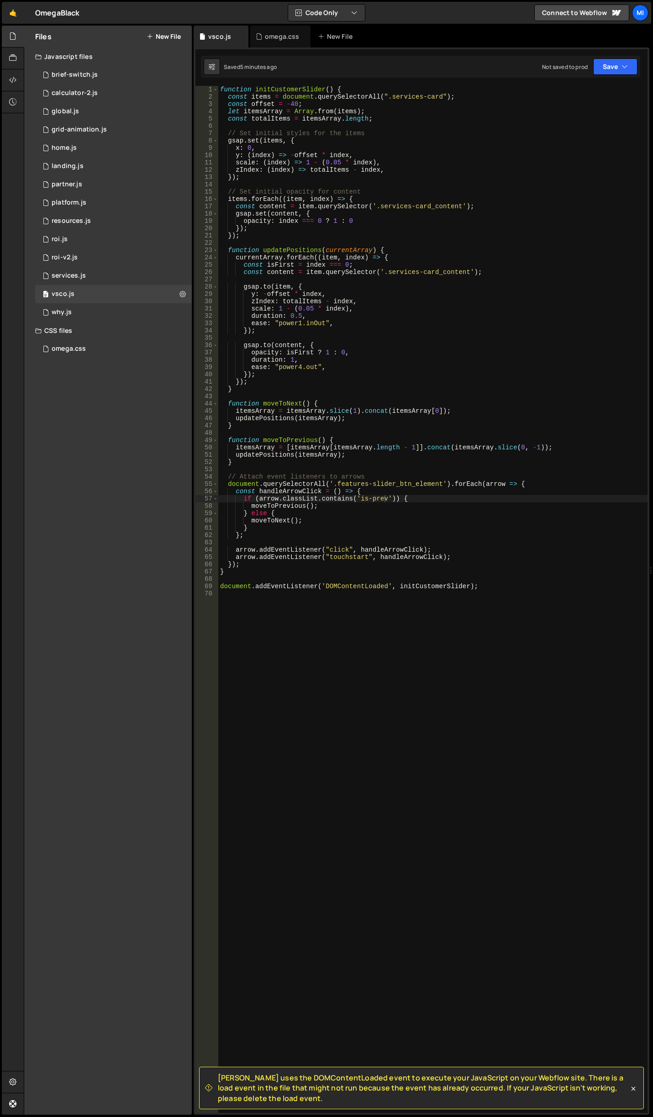
click at [425, 382] on div "function initCustomerSlider ( ) { const items = document . querySelectorAll ( "…" at bounding box center [432, 607] width 429 height 1042
click at [339, 312] on div "function initCustomerSlider ( ) { const items = document . querySelectorAll ( "…" at bounding box center [432, 607] width 429 height 1042
drag, startPoint x: 294, startPoint y: 104, endPoint x: 289, endPoint y: 105, distance: 5.0
click at [289, 105] on div "function initCustomerSlider ( ) { const items = document . querySelectorAll ( "…" at bounding box center [432, 607] width 429 height 1042
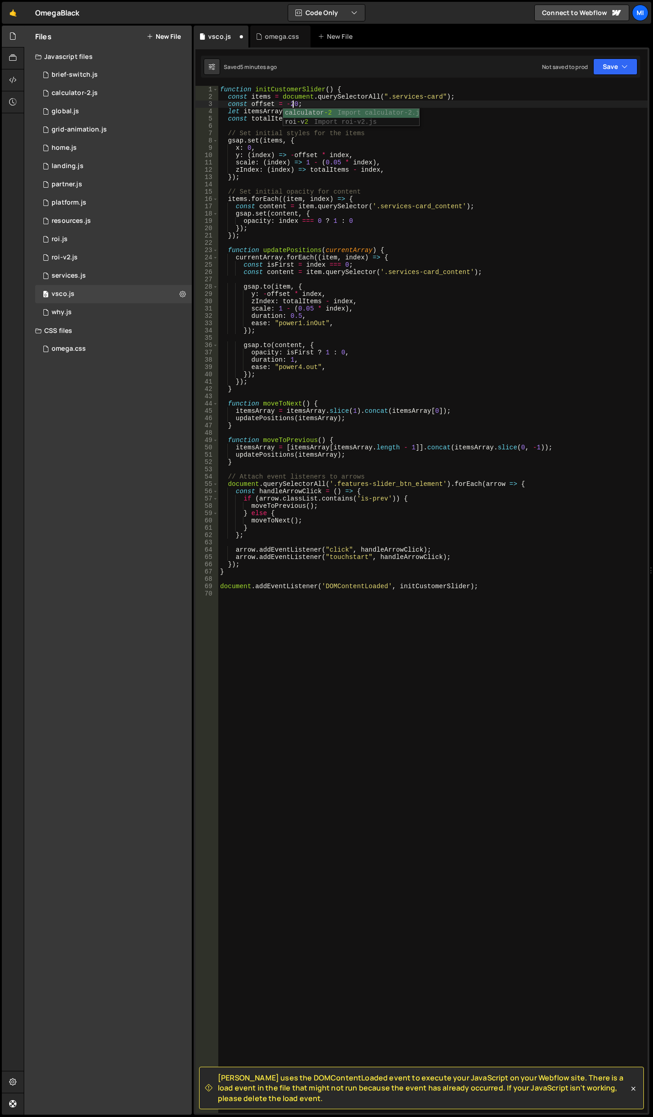
scroll to position [0, 5]
click at [382, 322] on div "function initCustomerSlider ( ) { const items = document . querySelectorAll ( "…" at bounding box center [432, 607] width 429 height 1042
type textarea "document.addEventListener('DOMContentLoaded', initCustomerSlider);"
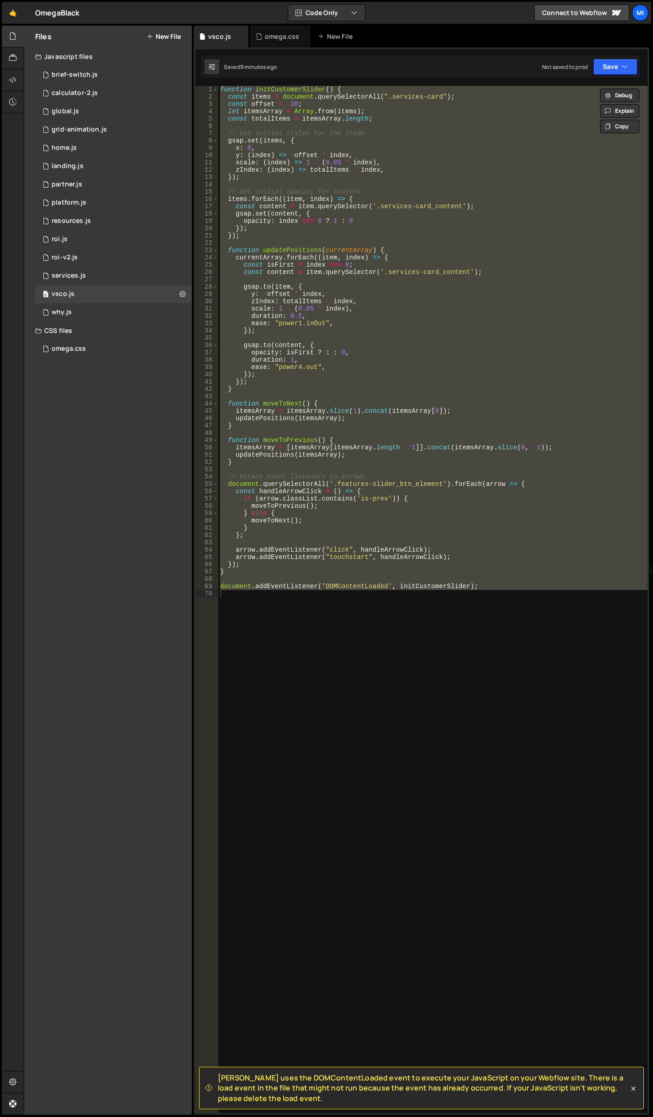
click at [578, 756] on div "function initCustomerSlider ( ) { const items = document . querySelectorAll ( "…" at bounding box center [432, 599] width 429 height 1027
paste textarea
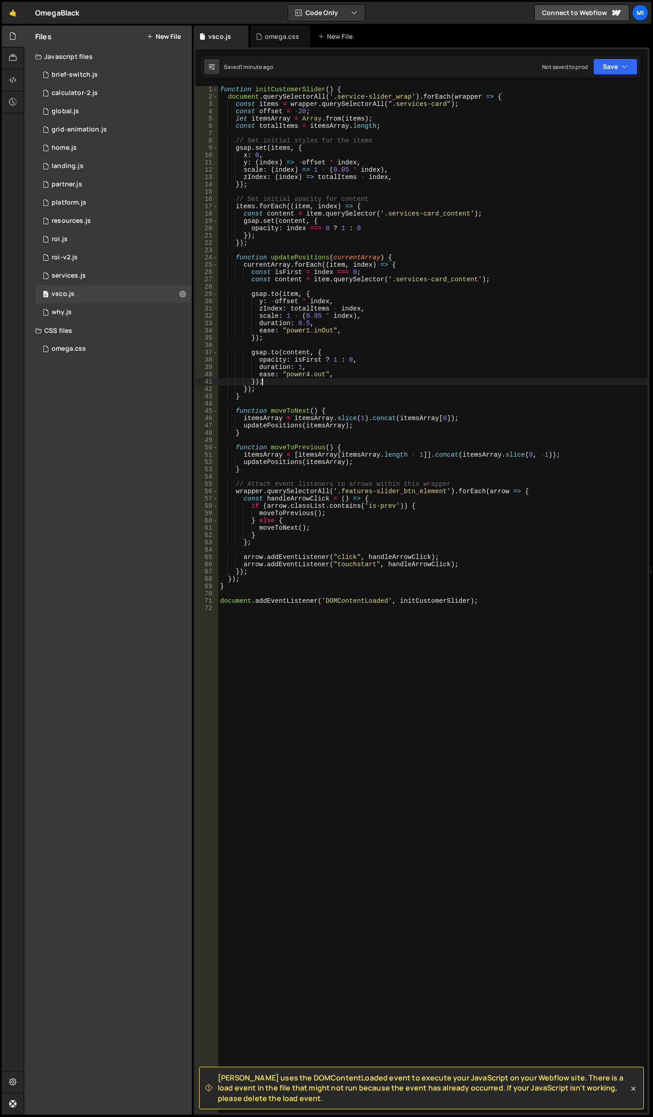
click at [302, 382] on div "function initCustomerSlider ( ) { document . querySelectorAll ( '.service-slide…" at bounding box center [432, 607] width 429 height 1042
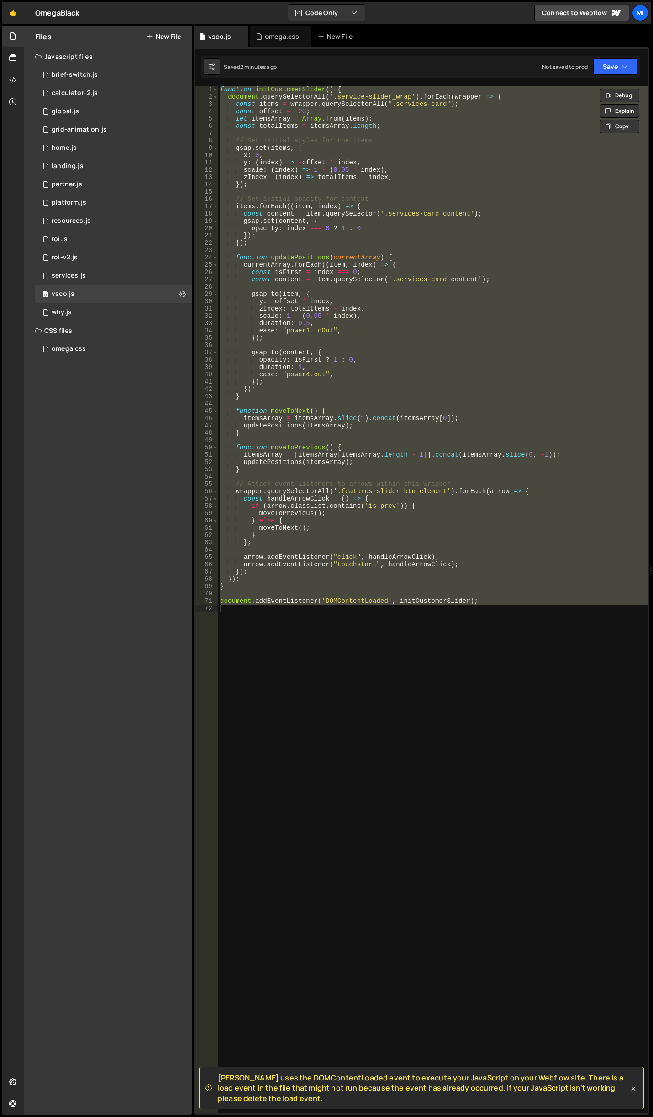
click at [332, 576] on div "function initCustomerSlider ( ) { document . querySelectorAll ( '.service-slide…" at bounding box center [432, 599] width 429 height 1027
paste textarea
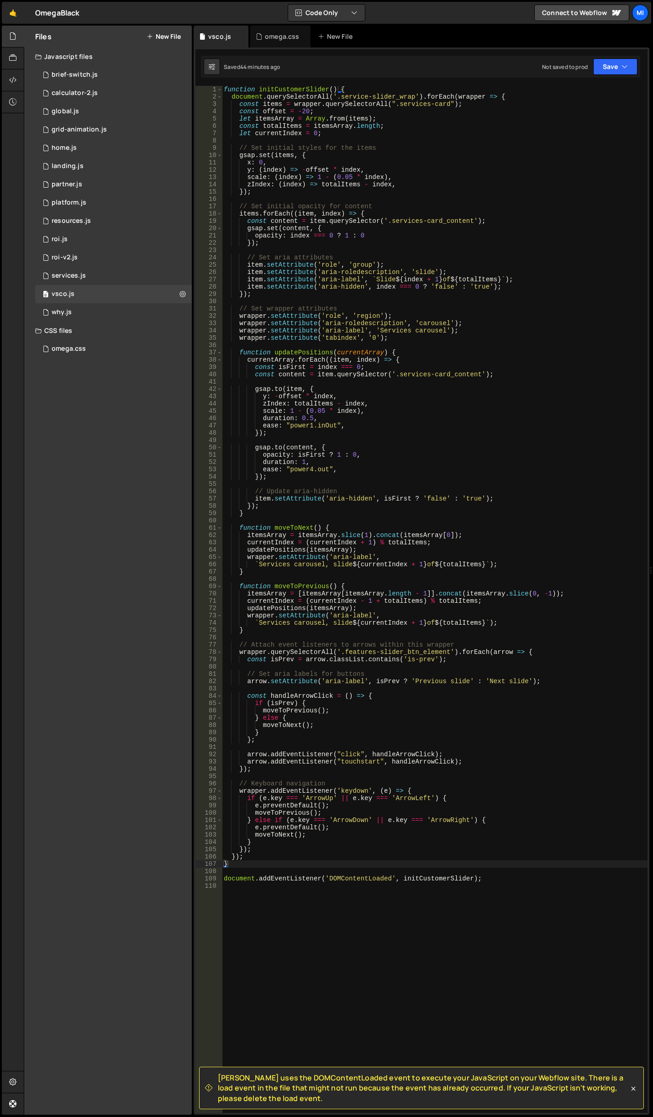
click at [343, 413] on div "function initCustomerSlider ( ) { document . querySelectorAll ( '.service-slide…" at bounding box center [435, 607] width 426 height 1042
type textarea "scale: 1 - (0.05 * index),"
click at [313, 442] on div "function initCustomerSlider ( ) { document . querySelectorAll ( '.service-slide…" at bounding box center [435, 607] width 426 height 1042
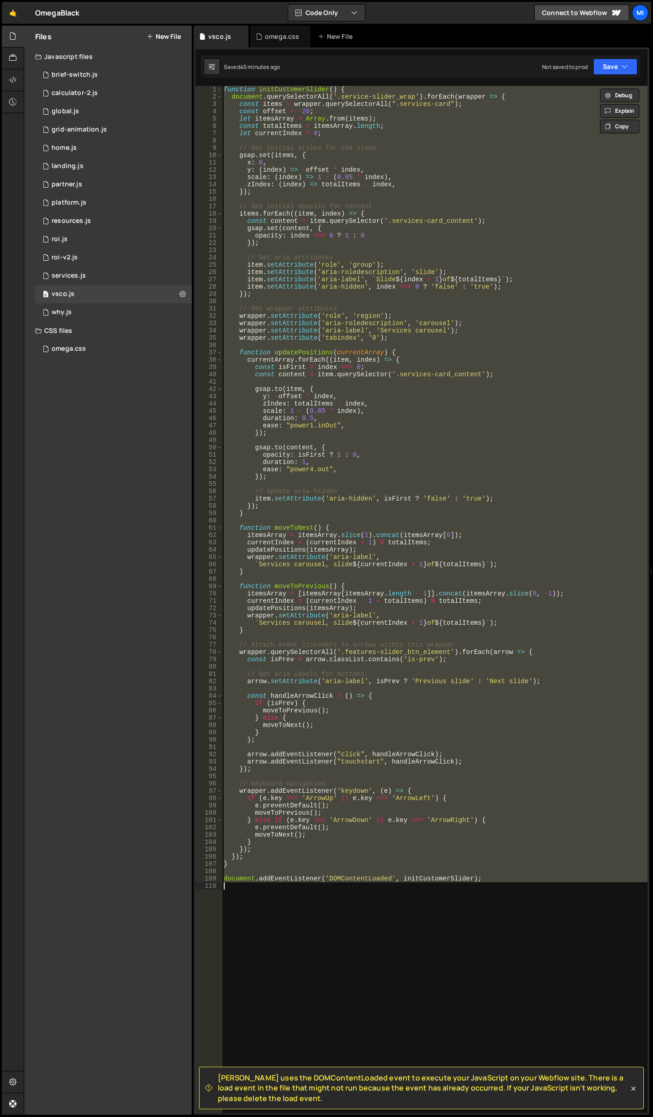
click at [517, 445] on div "function initCustomerSlider ( ) { document . querySelectorAll ( '.service-slide…" at bounding box center [435, 599] width 426 height 1027
paste textarea
type textarea "document.addEventListener('DOMContentLoaded', initCustomerSlider);"
